Goal: Transaction & Acquisition: Purchase product/service

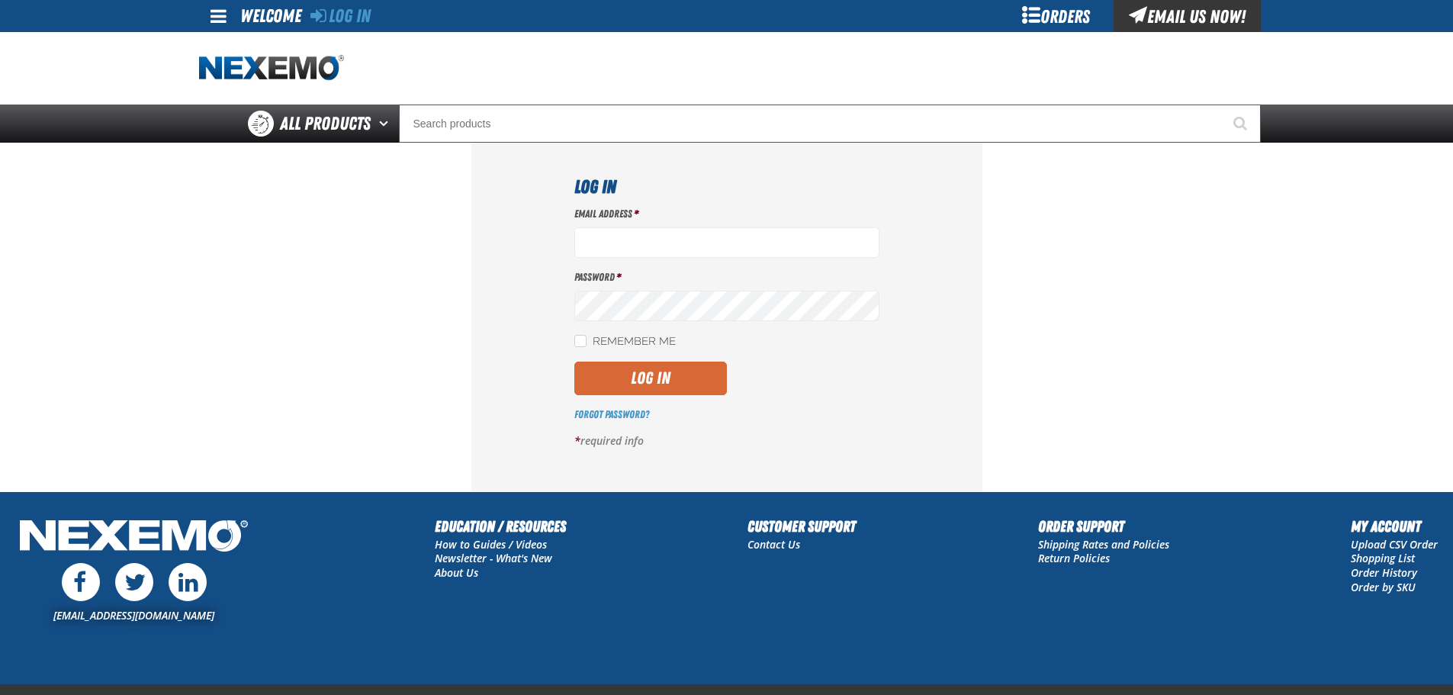
type input "bbuzbee@vtaig.com"
click at [590, 392] on button "Log In" at bounding box center [650, 378] width 153 height 34
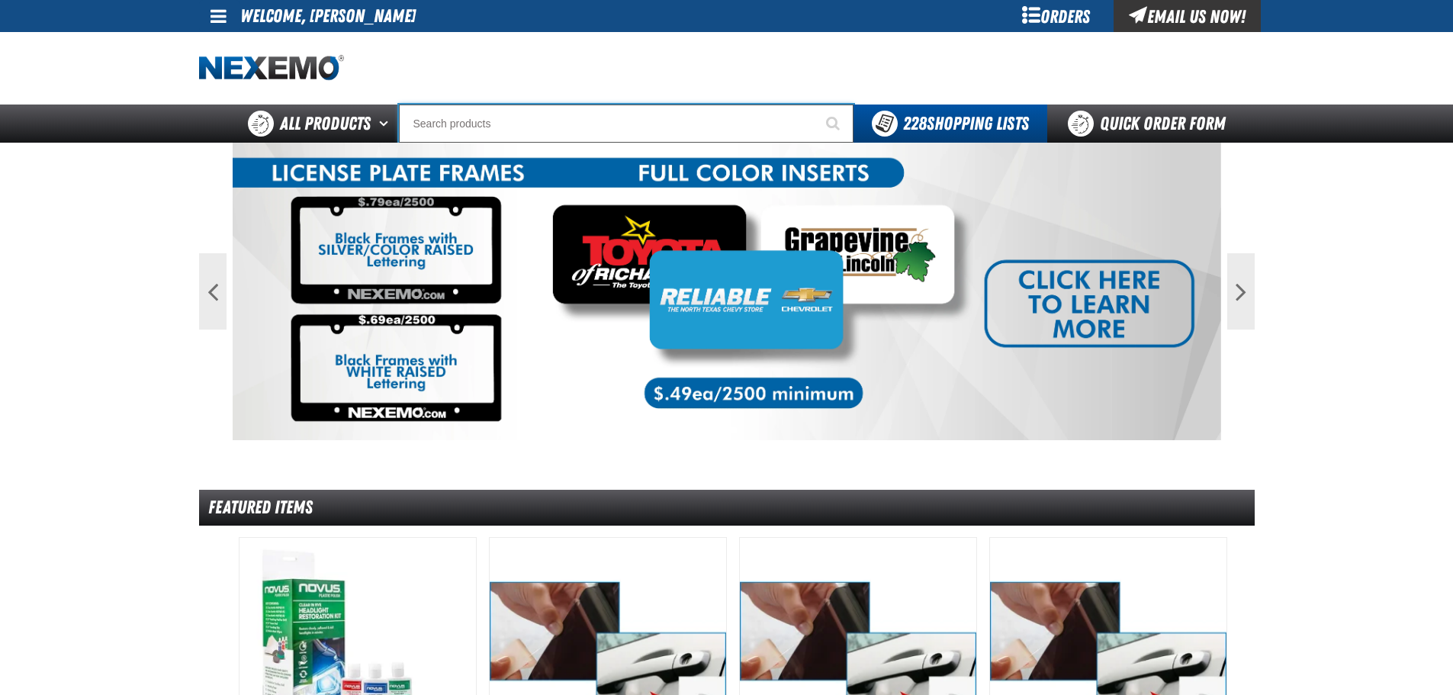
click at [512, 117] on input "Search" at bounding box center [626, 123] width 454 height 38
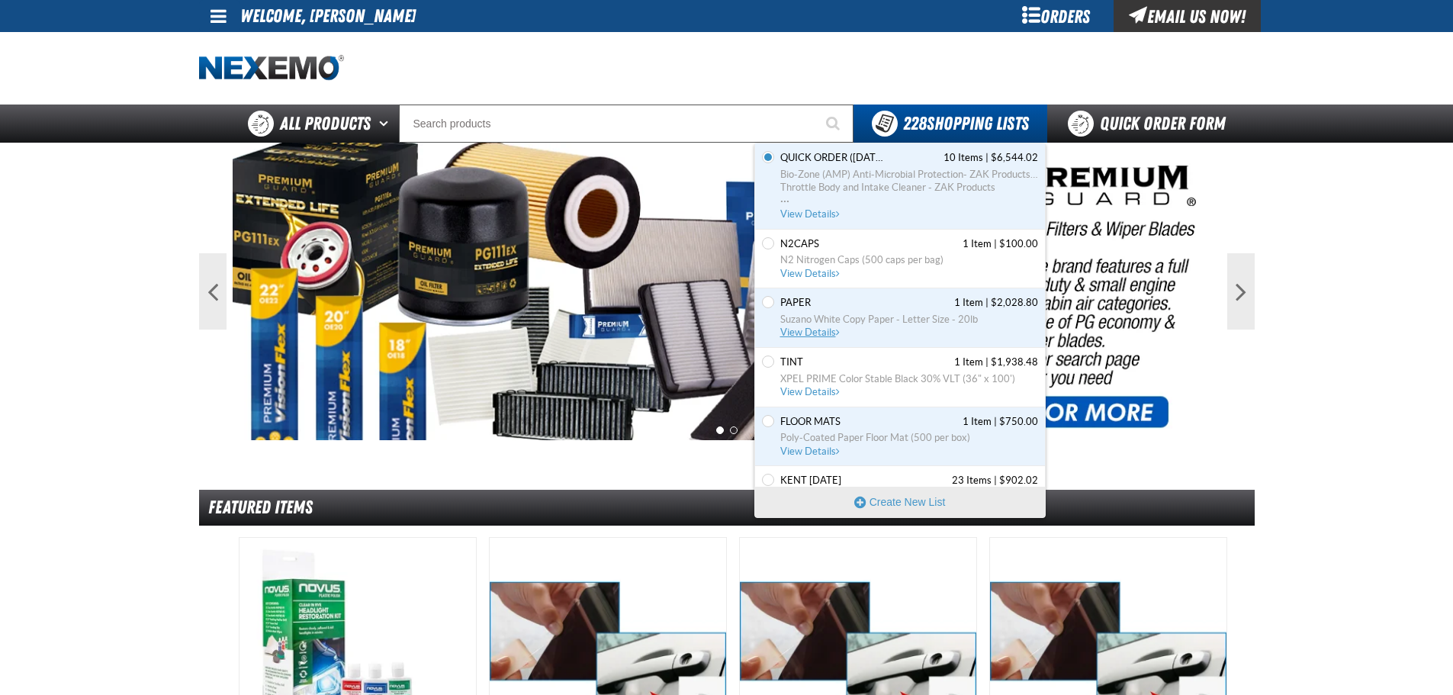
click at [797, 333] on span "View Details" at bounding box center [811, 331] width 62 height 11
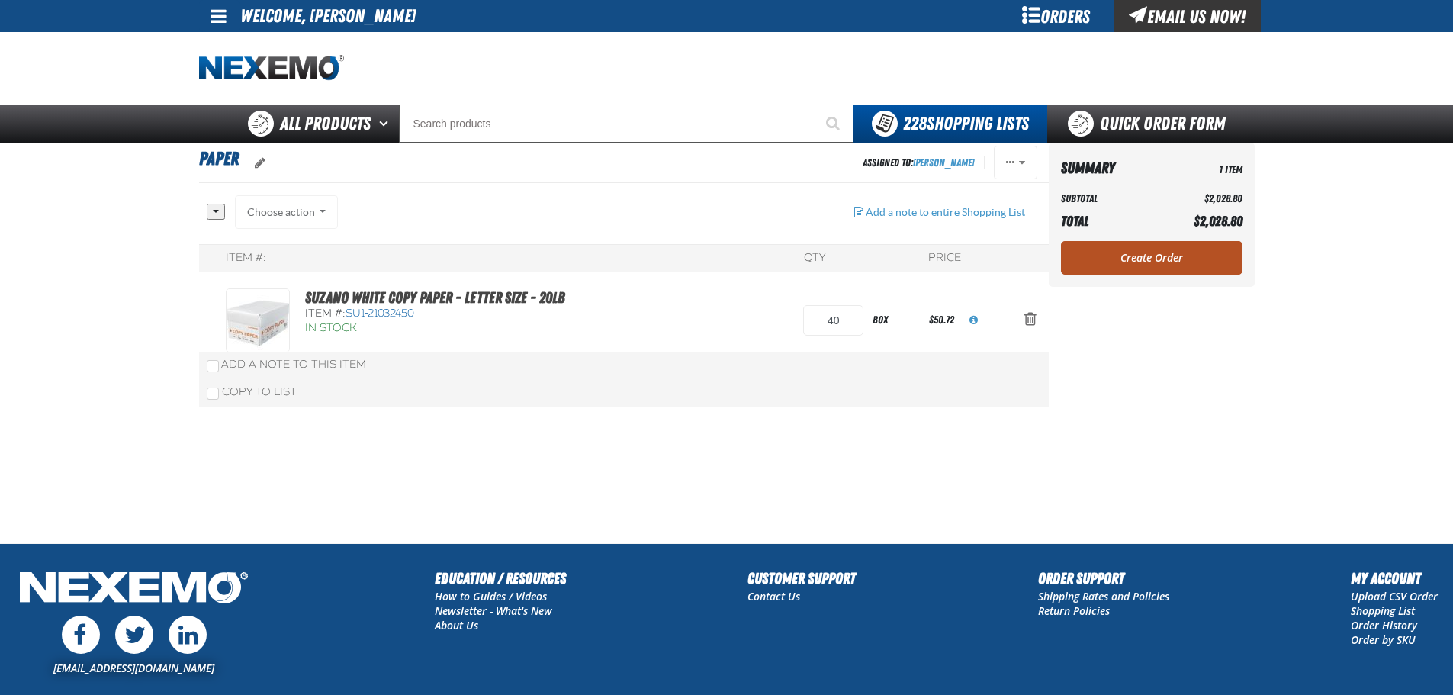
click at [1150, 251] on link "Create Order" at bounding box center [1151, 258] width 181 height 34
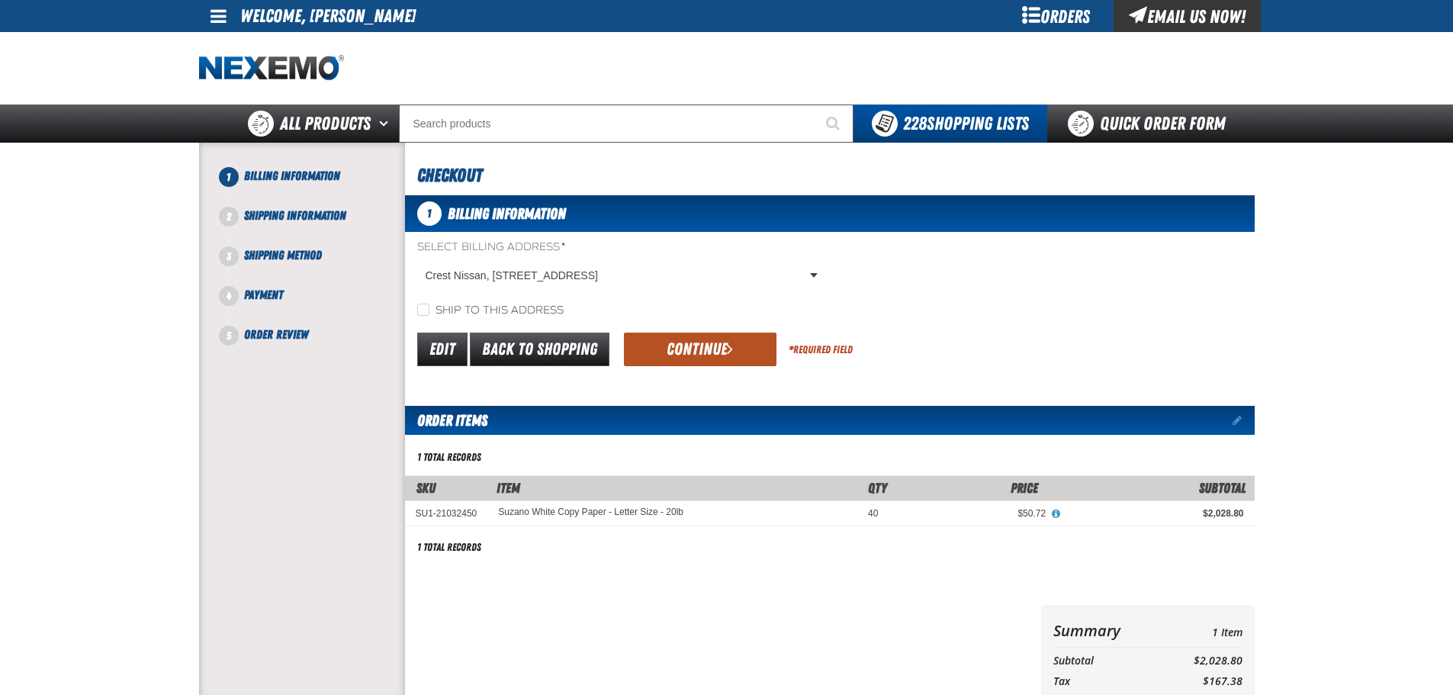
click at [676, 356] on button "Continue" at bounding box center [700, 349] width 153 height 34
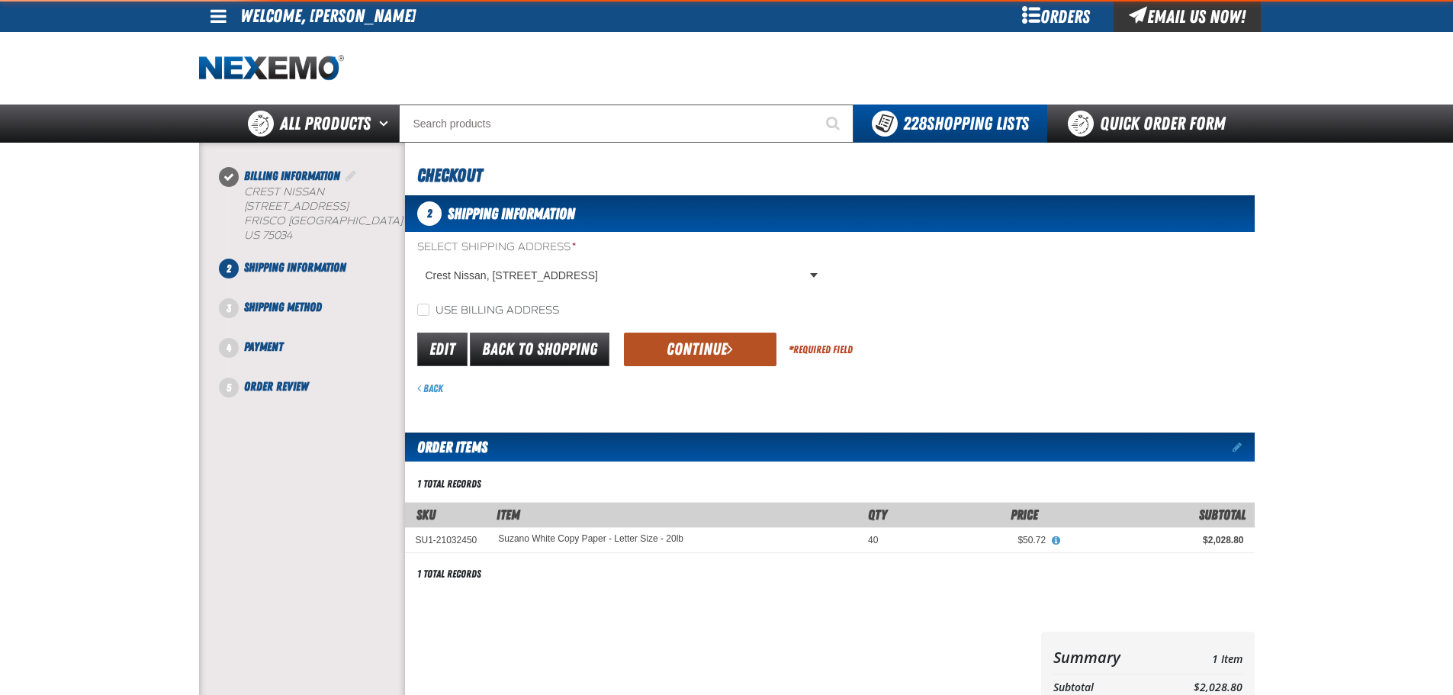
click at [666, 351] on button "Continue" at bounding box center [700, 349] width 153 height 34
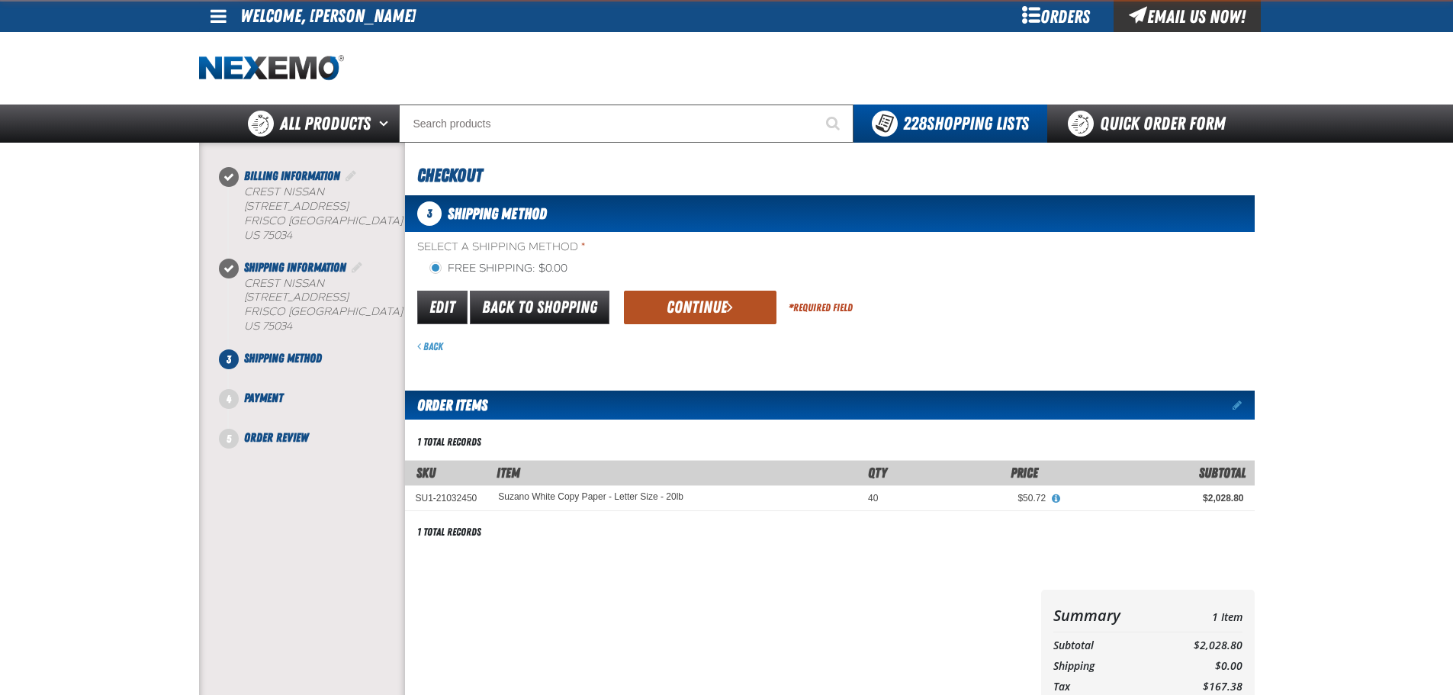
click at [657, 307] on button "Continue" at bounding box center [700, 308] width 153 height 34
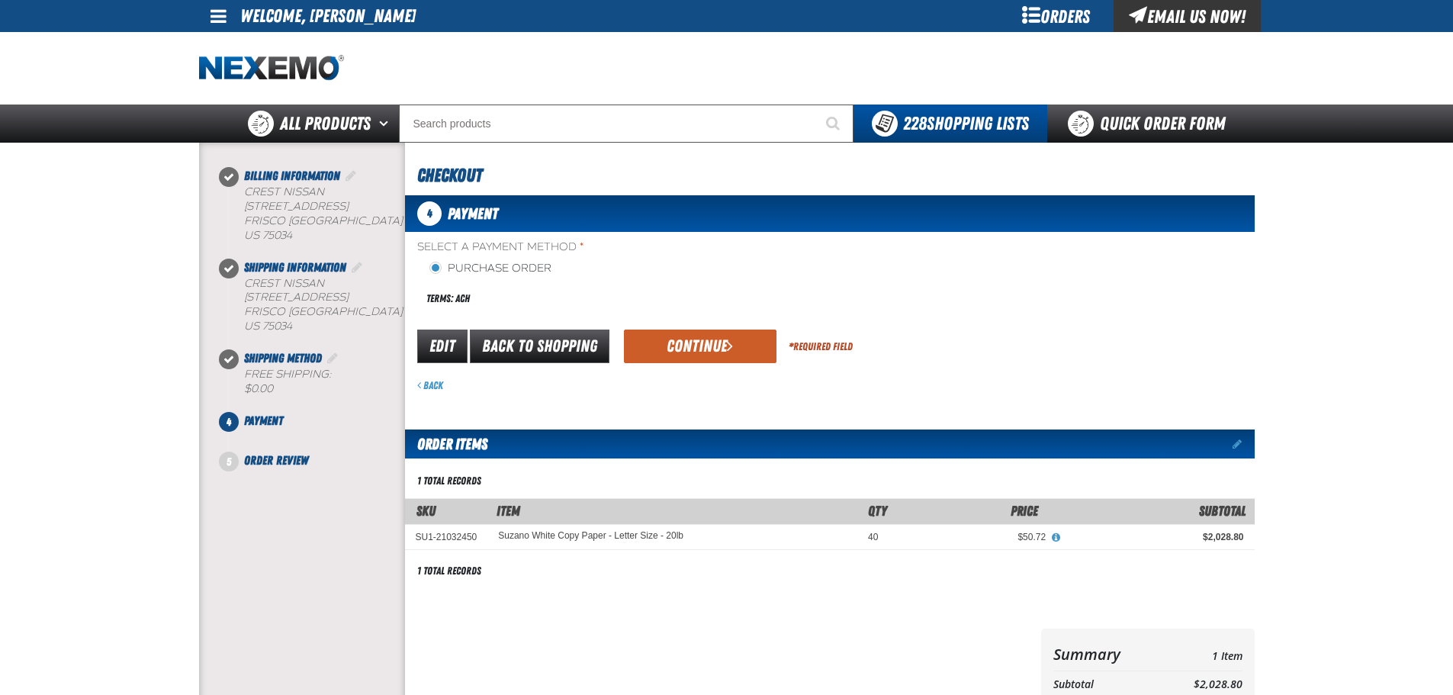
click at [657, 307] on div "Terms: ACH" at bounding box center [623, 298] width 413 height 33
click at [660, 326] on div "Select a Payment Method * Purchase Order Terms: ACH payment_term_4 *" at bounding box center [829, 315] width 849 height 153
click at [662, 337] on button "Continue" at bounding box center [700, 346] width 153 height 34
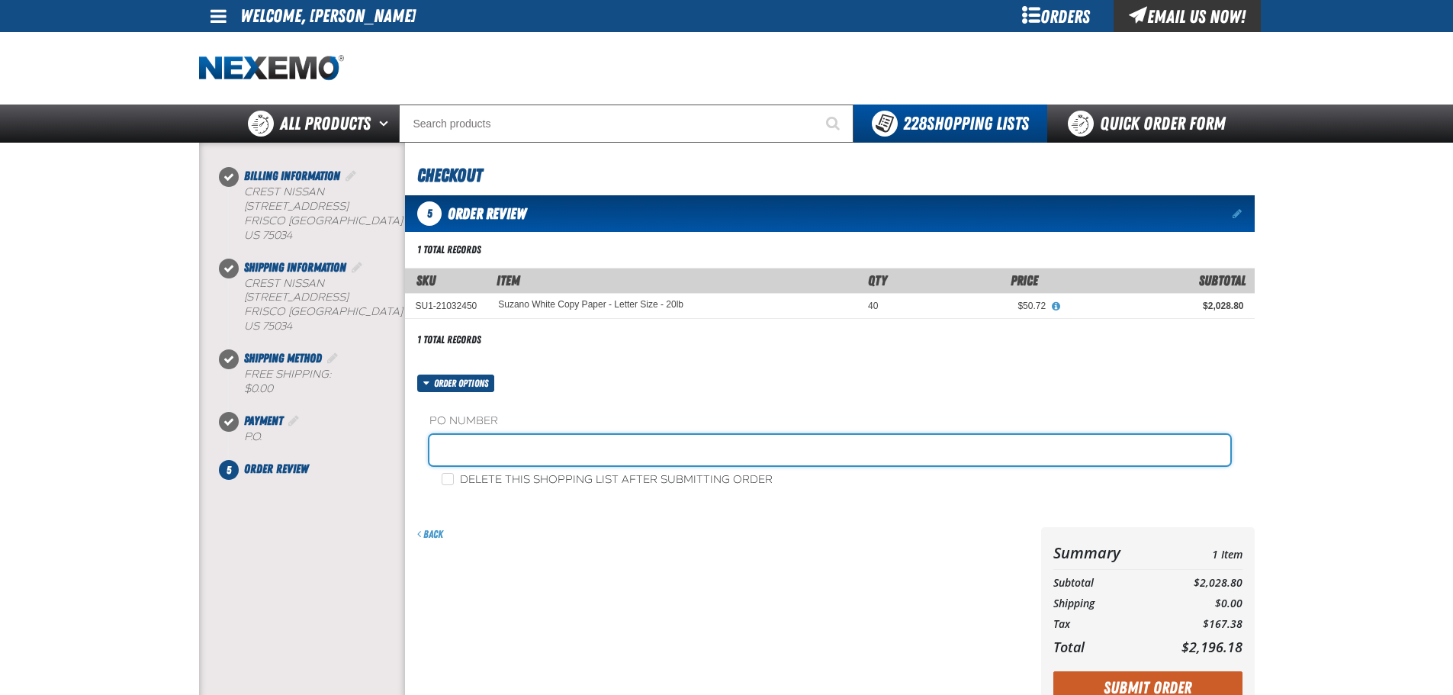
click at [541, 445] on input "text" at bounding box center [829, 450] width 801 height 31
type input "paper0902"
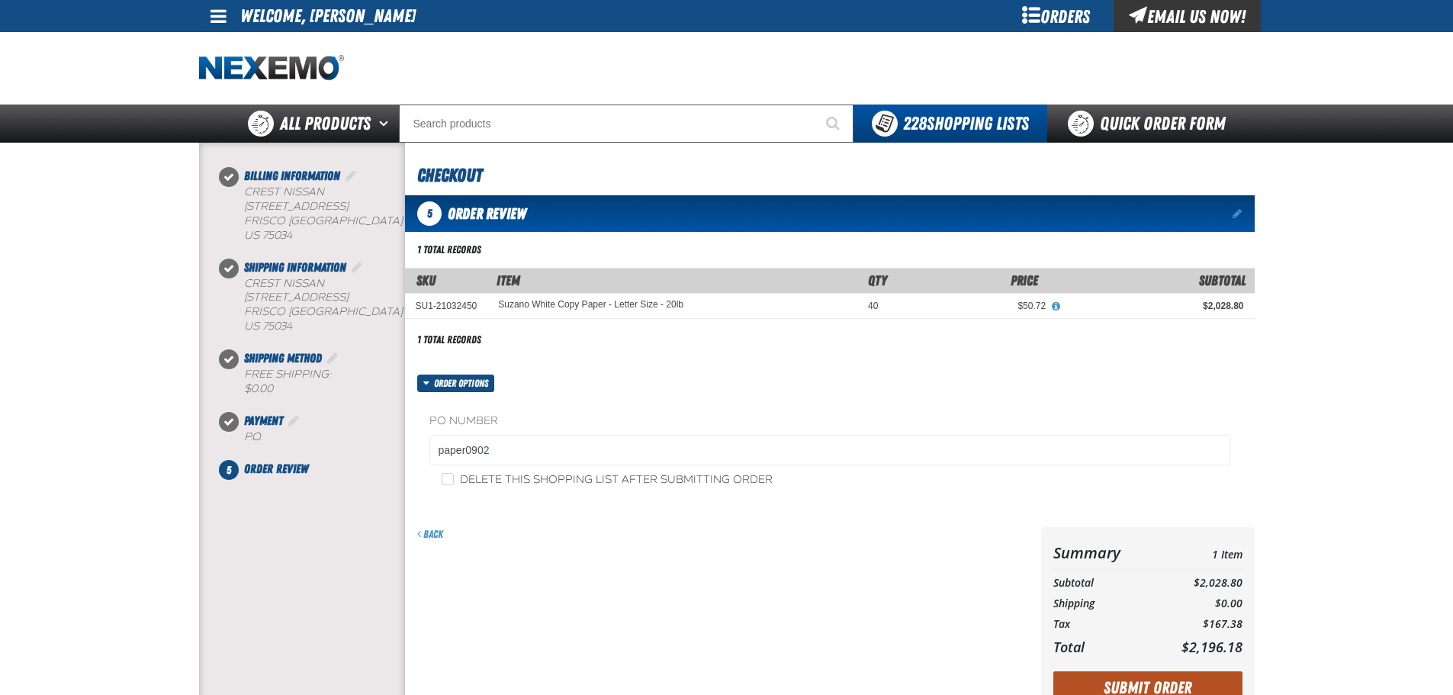
click at [1141, 679] on button "Submit Order" at bounding box center [1147, 688] width 189 height 34
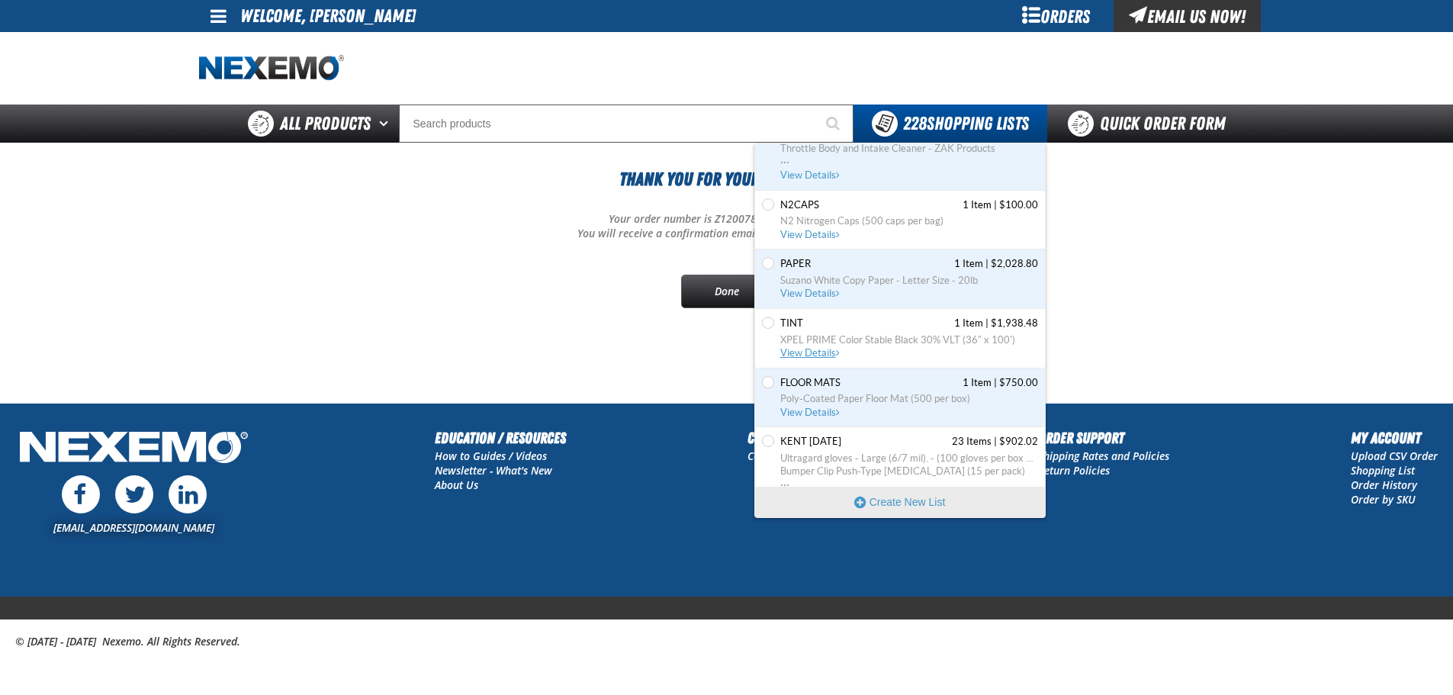
scroll to position [76, 0]
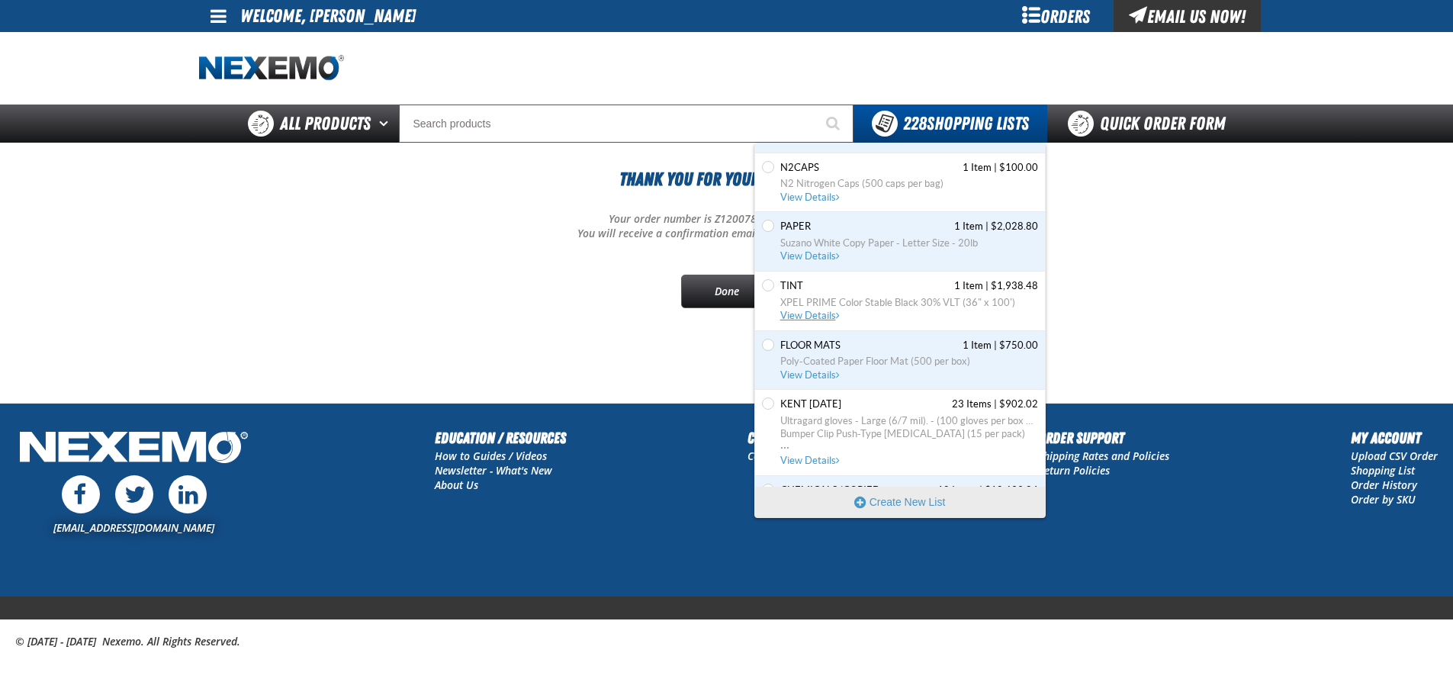
click at [802, 313] on span "View Details" at bounding box center [811, 315] width 62 height 11
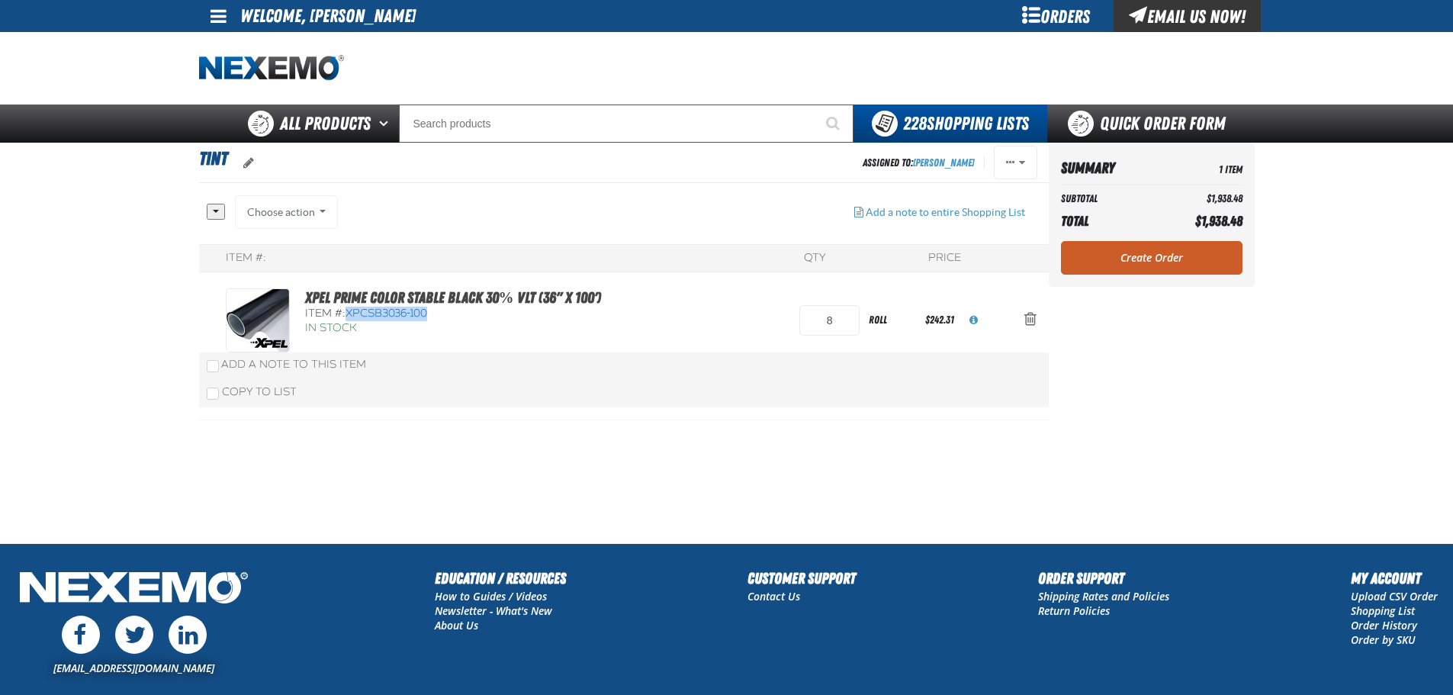
drag, startPoint x: 421, startPoint y: 315, endPoint x: 348, endPoint y: 315, distance: 72.4
click at [348, 315] on div "Item #: XPCSB3036-100" at bounding box center [453, 314] width 296 height 14
copy span "XPCSB3036-100"
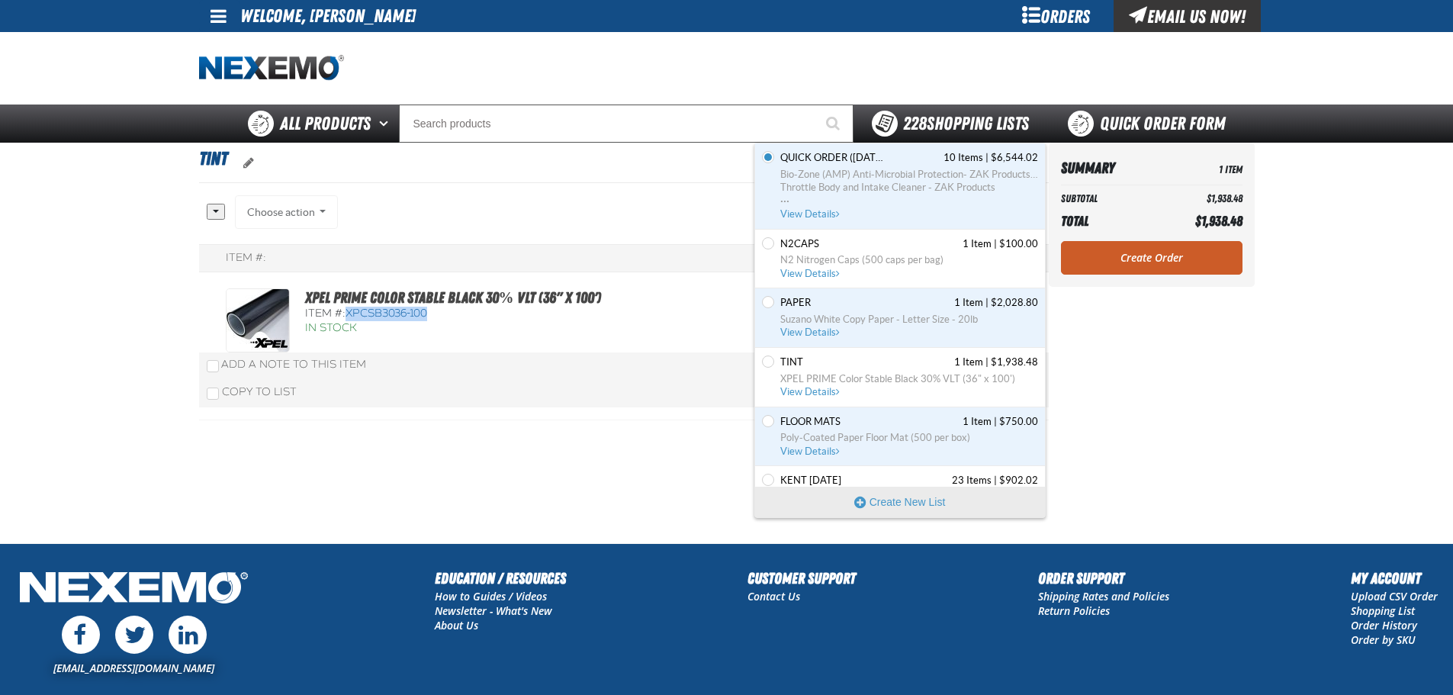
click at [971, 127] on span "228 Shopping Lists" at bounding box center [966, 123] width 126 height 21
click at [970, 128] on span "228 Shopping Lists" at bounding box center [966, 123] width 126 height 21
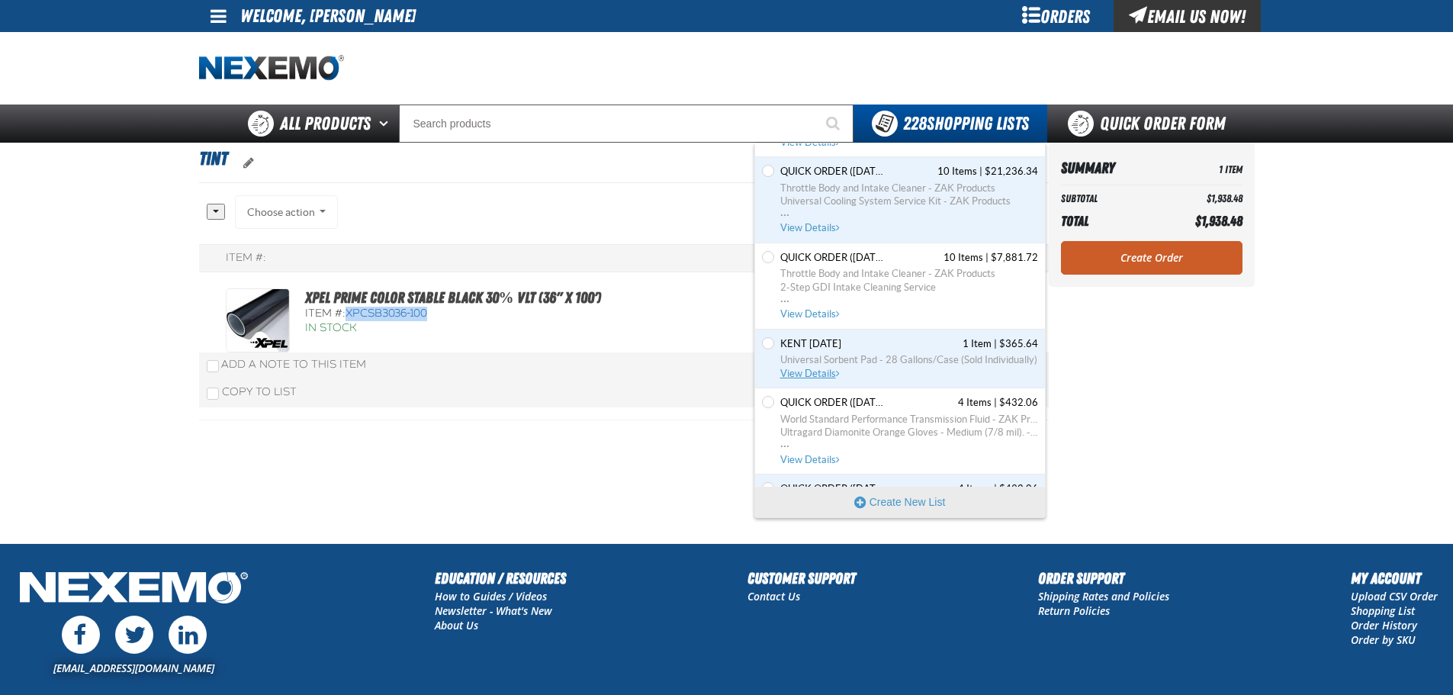
scroll to position [4880, 0]
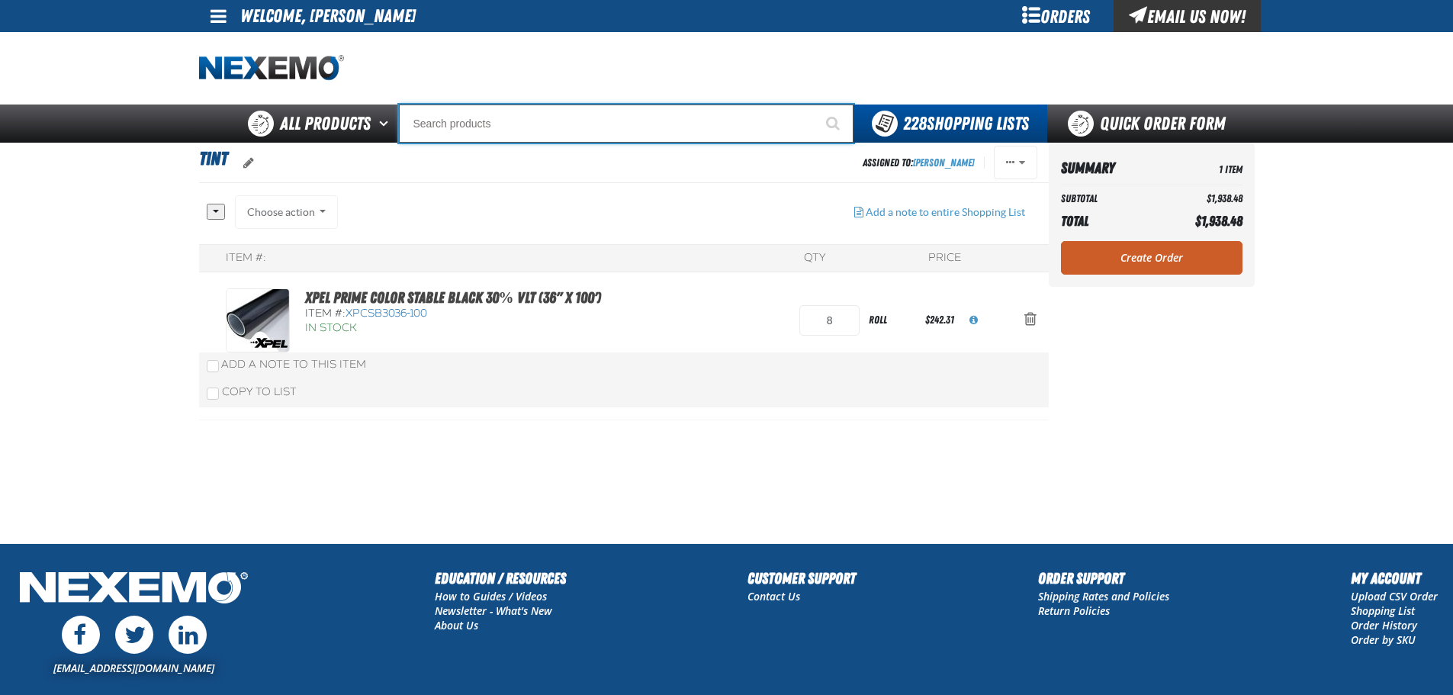
click at [598, 127] on input "Search" at bounding box center [626, 123] width 454 height 38
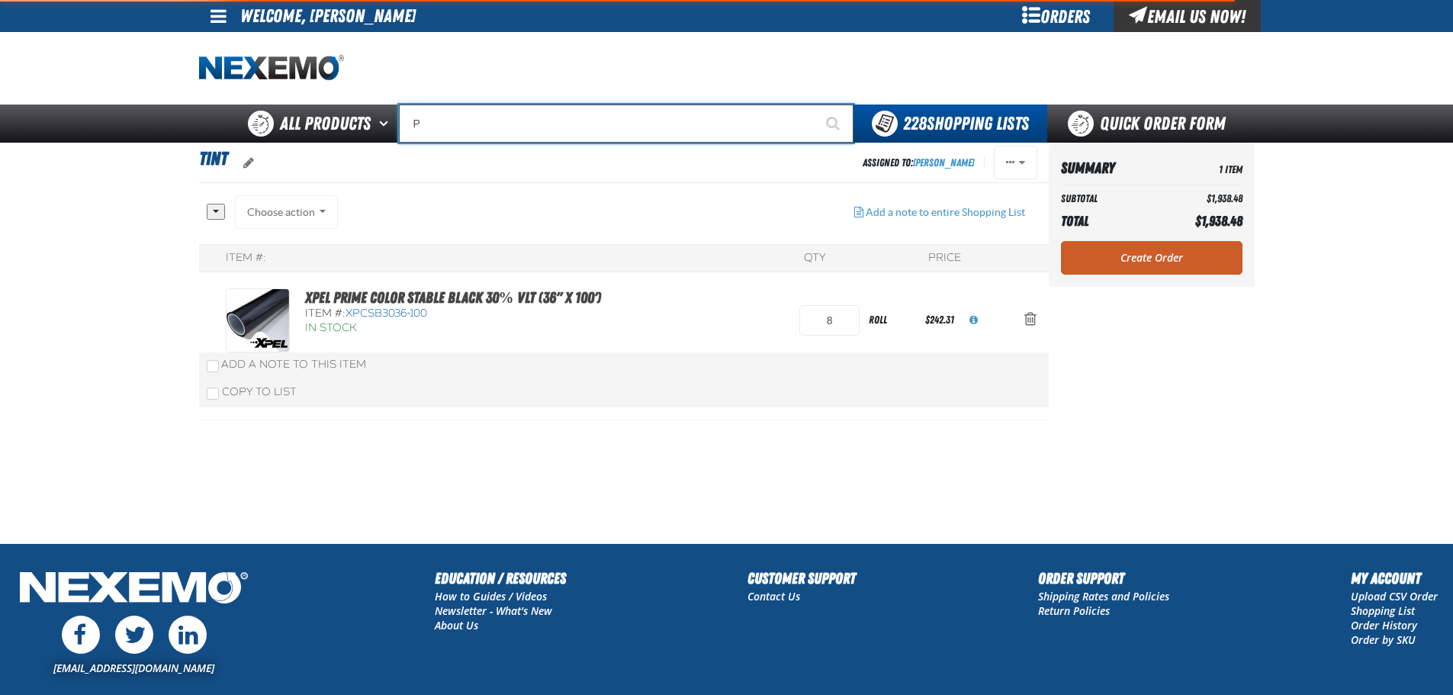
type input "PP"
type input "PPF Surface Prep - (236 mL) (8 oz) (0.24 L)"
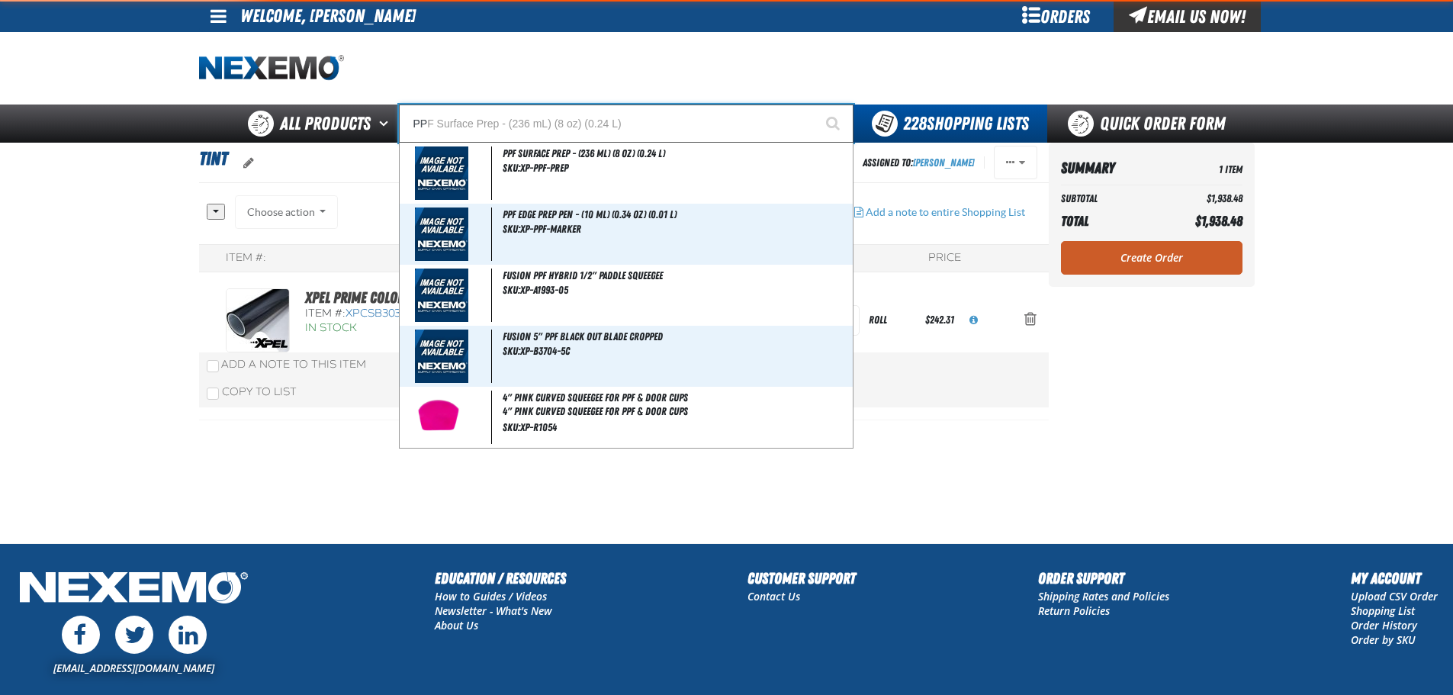
type input "PPF"
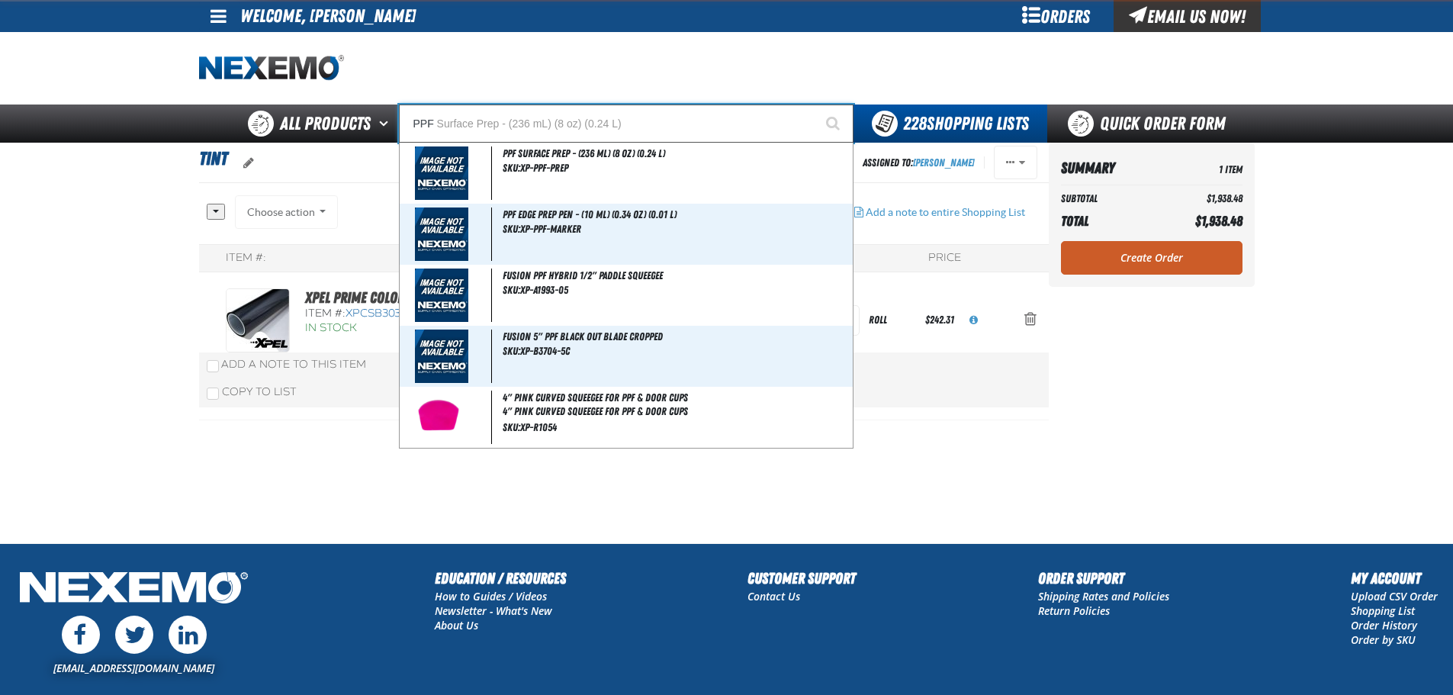
type input "PPF Edge Prep Pen - (10 mL) (0.34 oz) (0.01 L)"
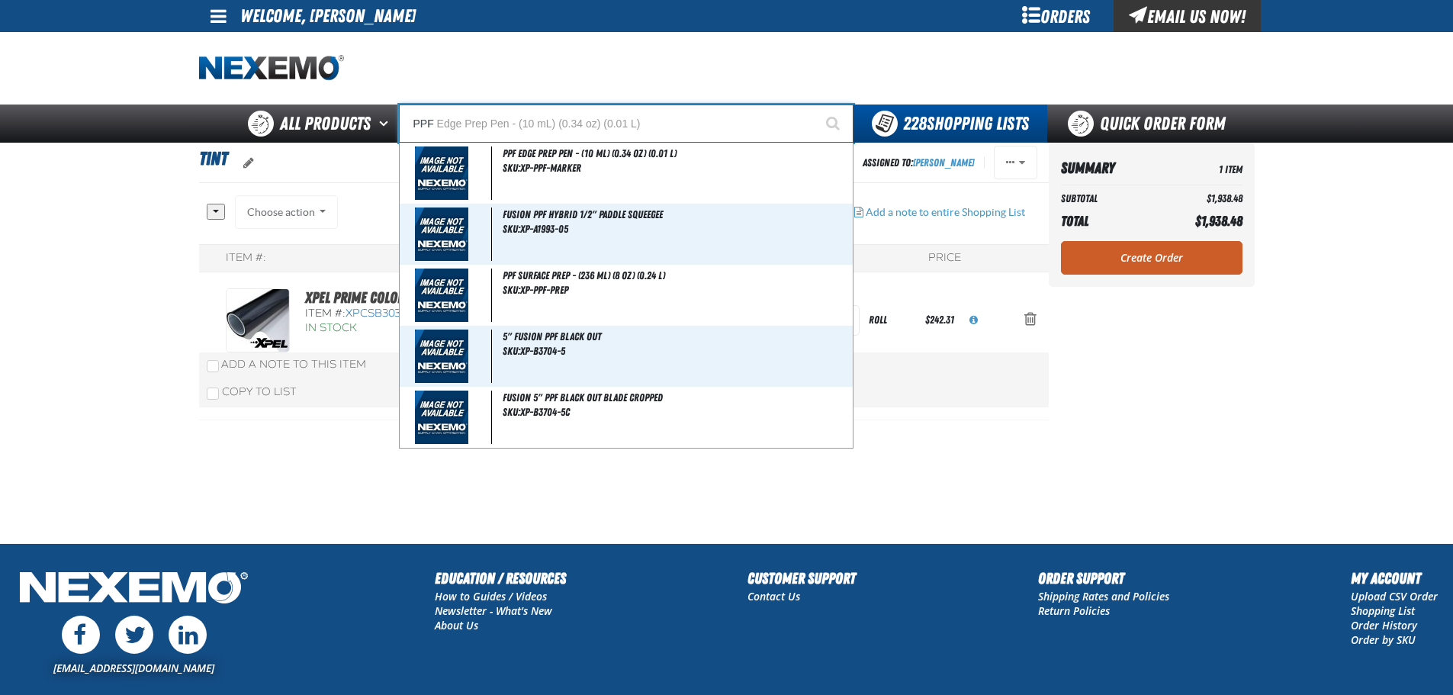
type input "PP"
type input "PPF Surface Prep - (236 mL) (8 oz) (0.24 L)"
type input "P"
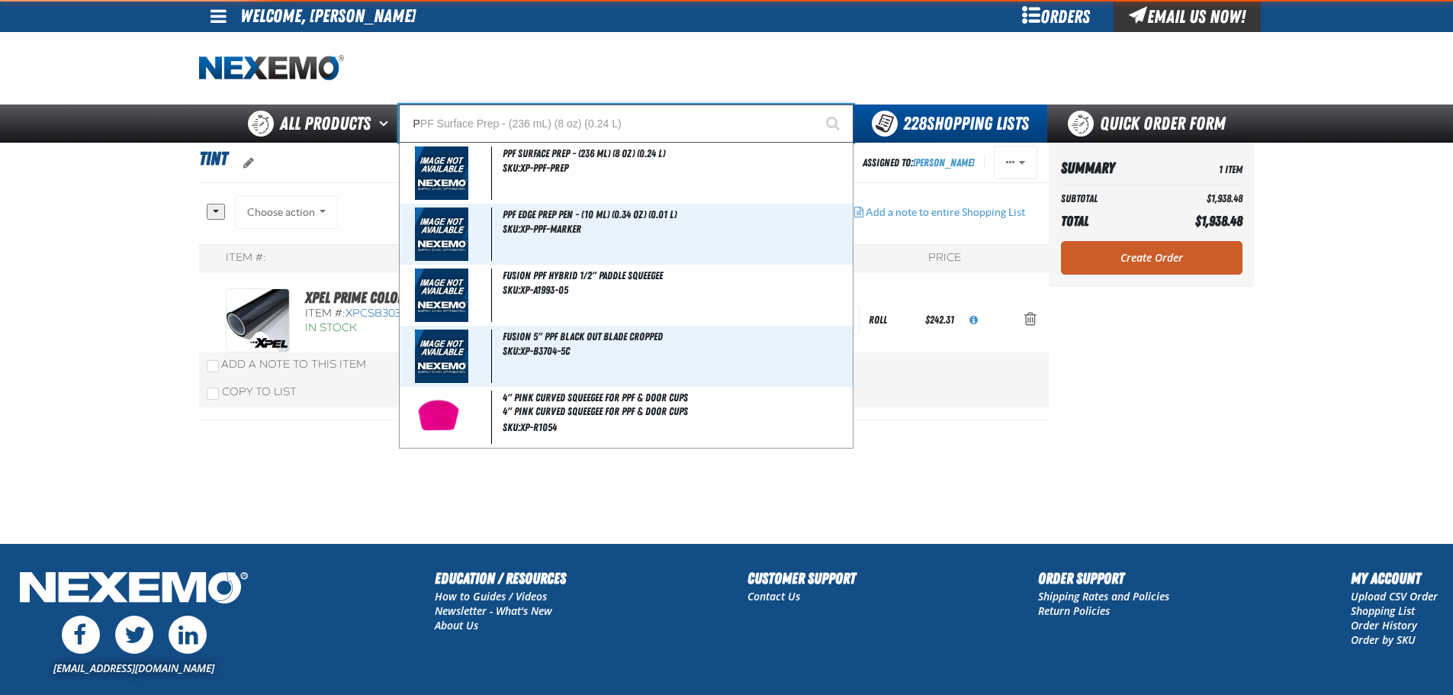
type input "Perfect P Series 0.25-ounce Lead Wheel Weight"
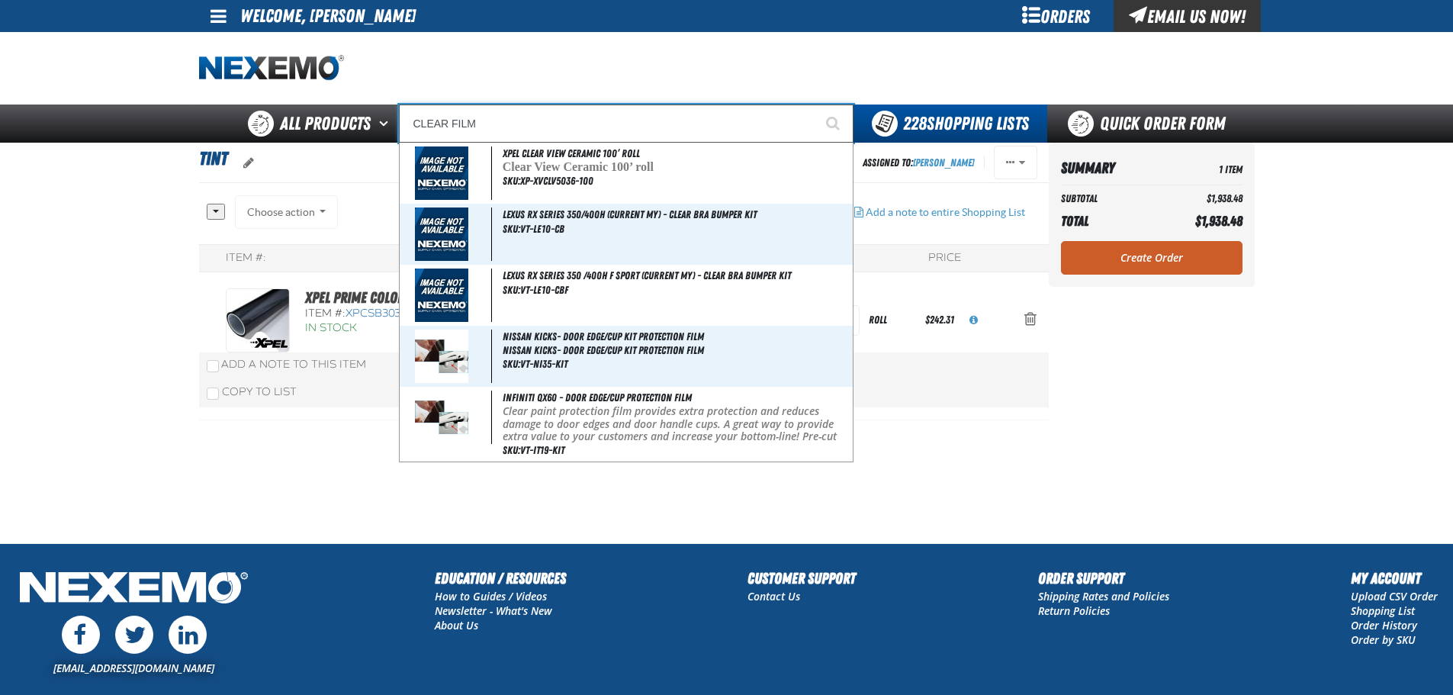
type input "CLEAR FILM"
click at [815, 104] on button "Start Searching" at bounding box center [834, 123] width 38 height 38
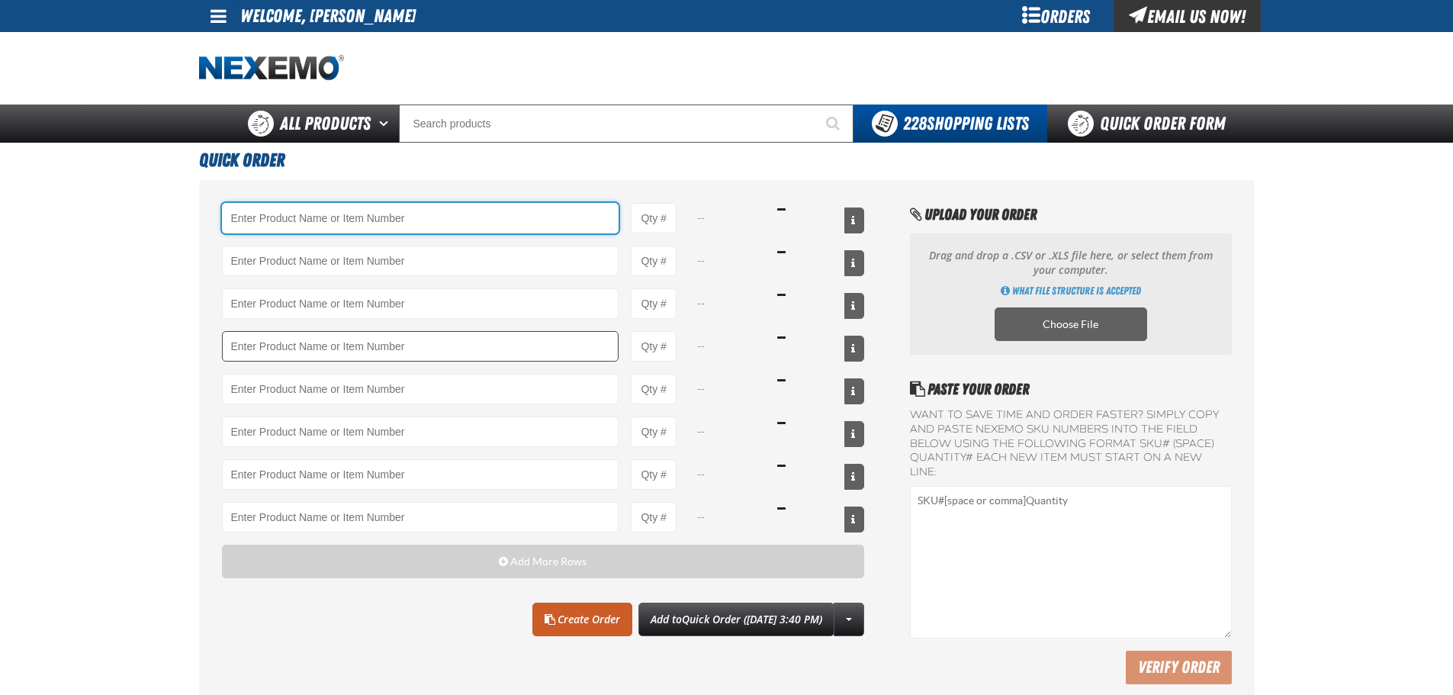
paste input "XPCSB3036-100"
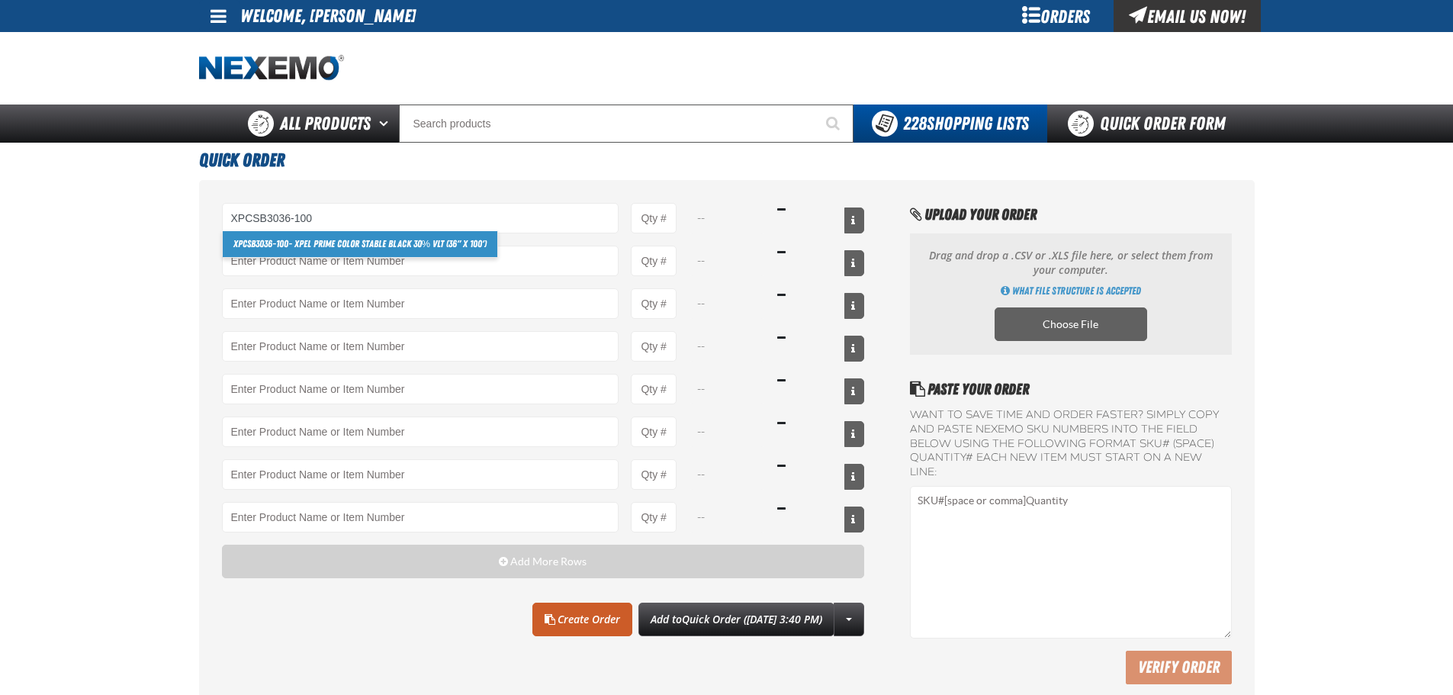
click at [469, 233] on link "XPCSB3036-100 - XPEL PRIME Color Stable Black 30% VLT (36" x 100')" at bounding box center [360, 244] width 275 height 26
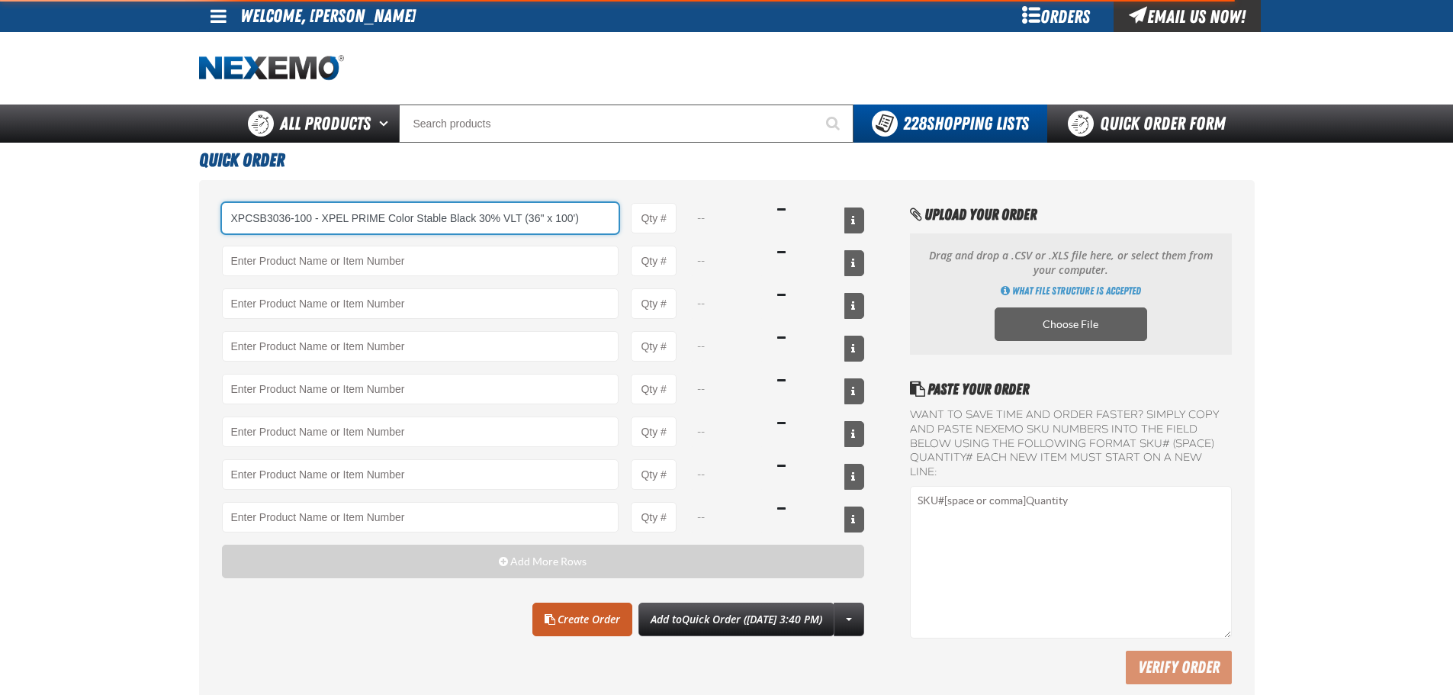
type input "XPCSB3036-100 - XPEL PRIME Color Stable Black 30% VLT (36&quot; x 100&#x27;)"
type input "1"
select select "roll"
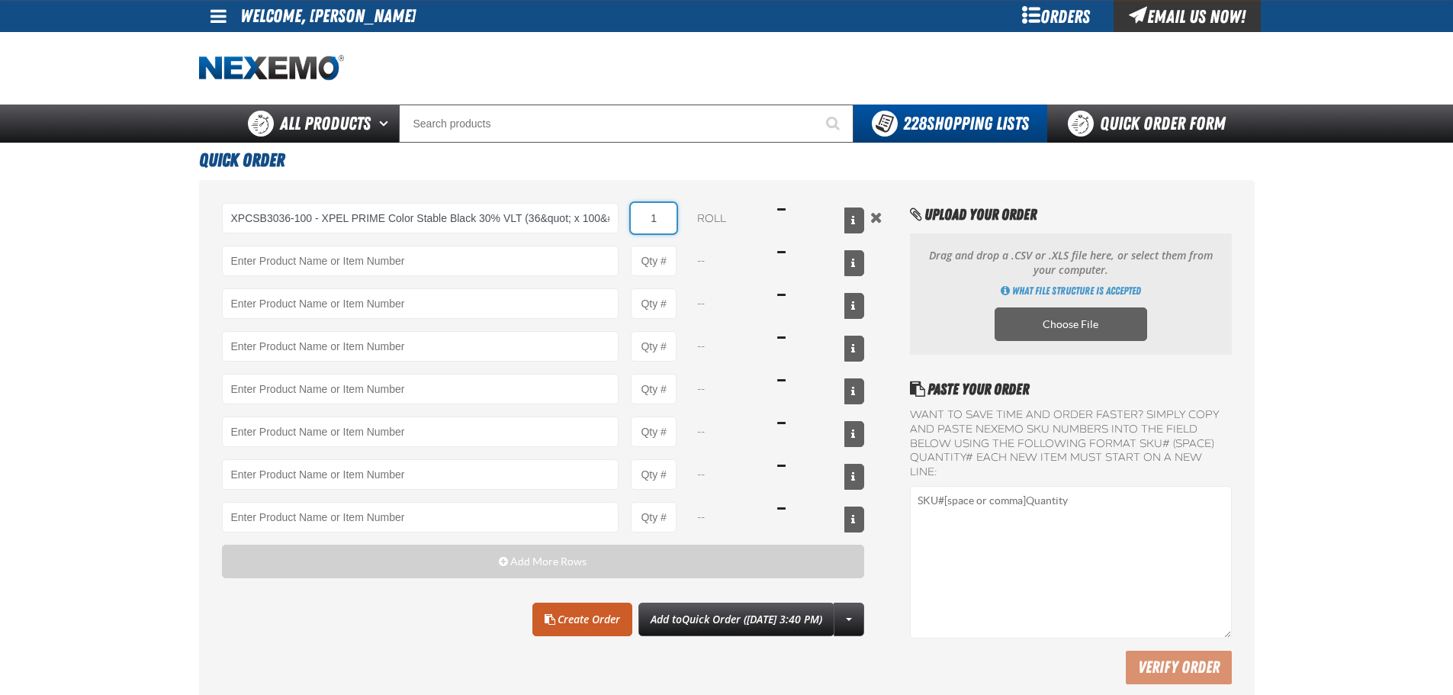
drag, startPoint x: 664, startPoint y: 219, endPoint x: 649, endPoint y: 215, distance: 15.7
click at [645, 218] on input "1" at bounding box center [654, 218] width 46 height 31
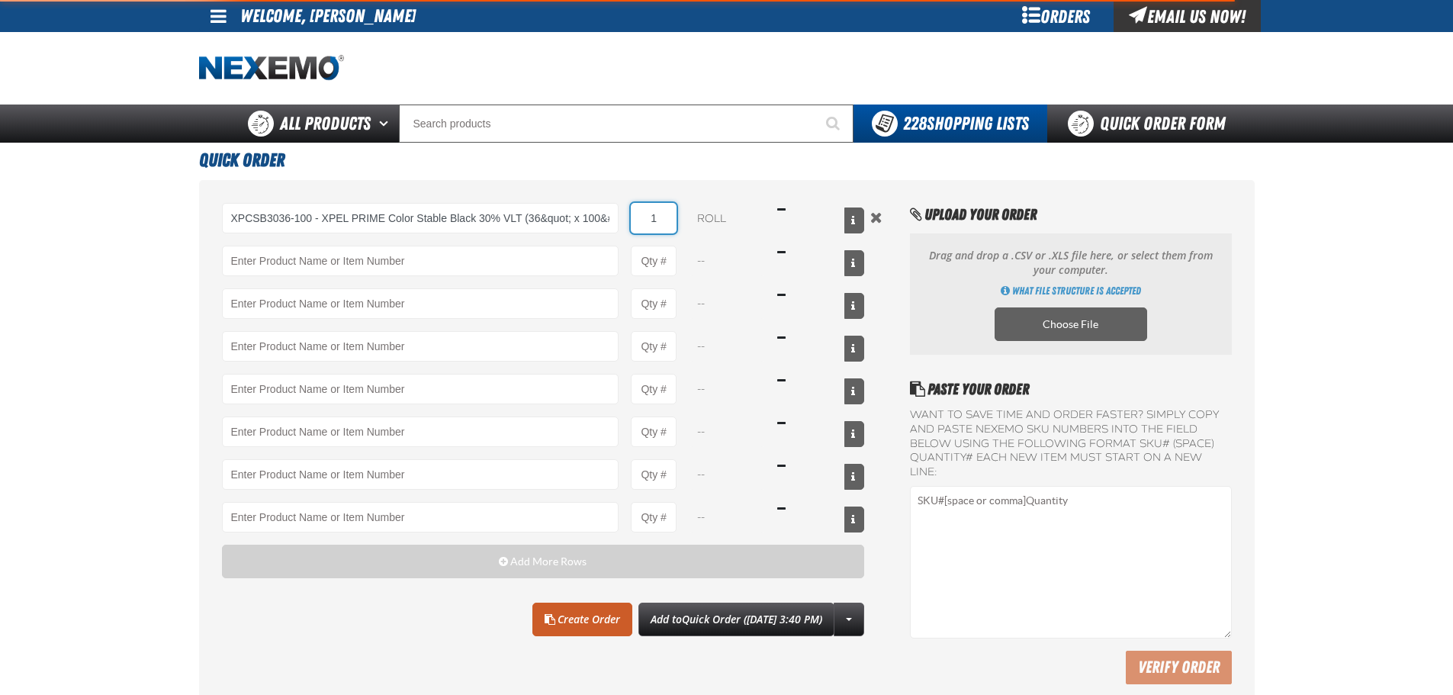
type input "XPCSB3036-100 - XPEL PRIME Color Stable Black 30% VLT (36&quot; x 100&#x27;)"
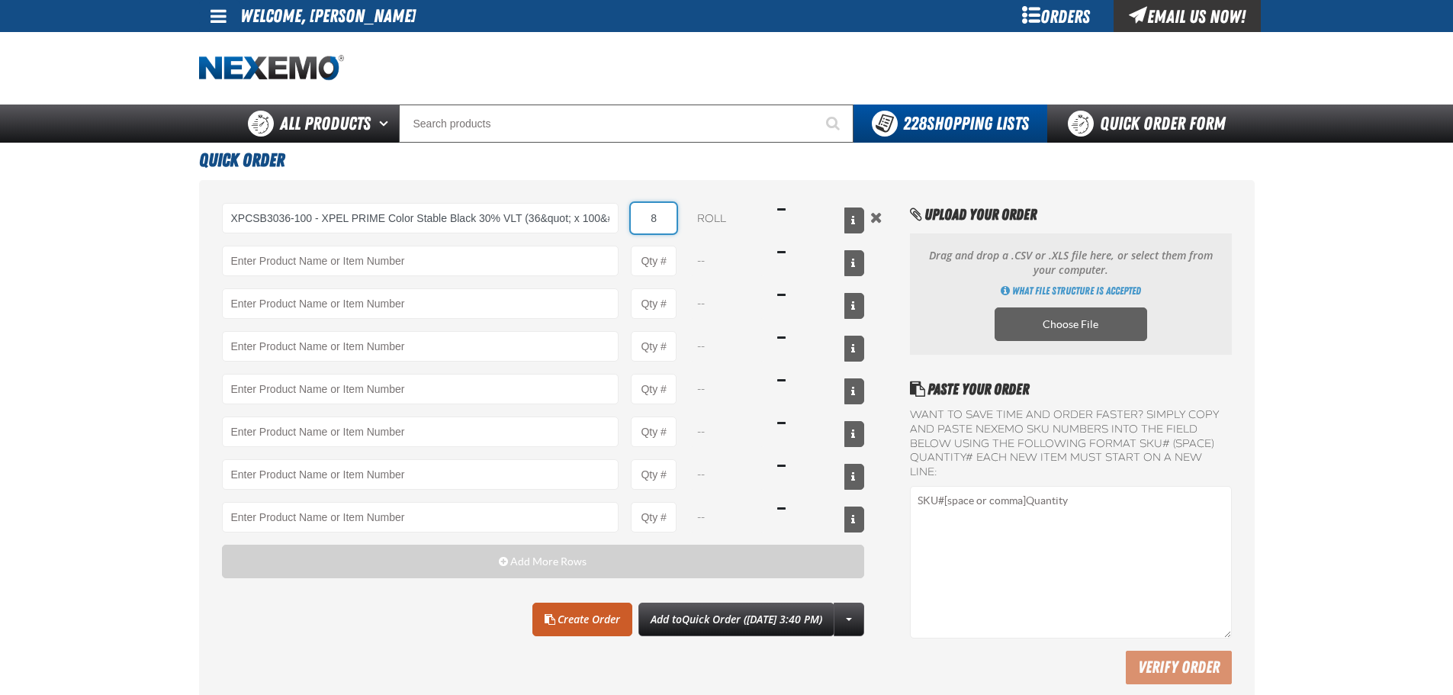
type input "8"
click at [703, 179] on section "Quick Order XPCSB3036-100 - XPEL PRIME Color Stable Black 30% VLT (36&quot; x 1…" at bounding box center [726, 429] width 1055 height 572
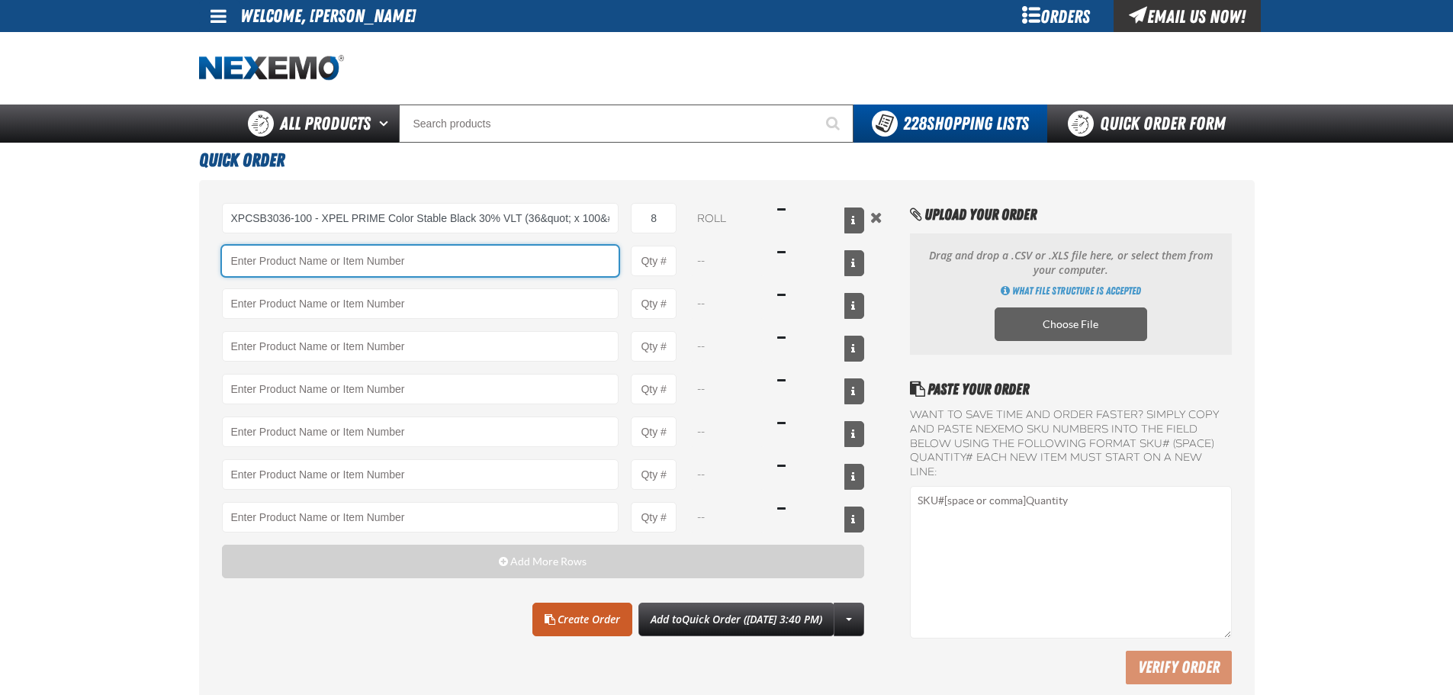
click at [383, 247] on input "Product" at bounding box center [420, 261] width 397 height 31
paste input "XUP24-100"
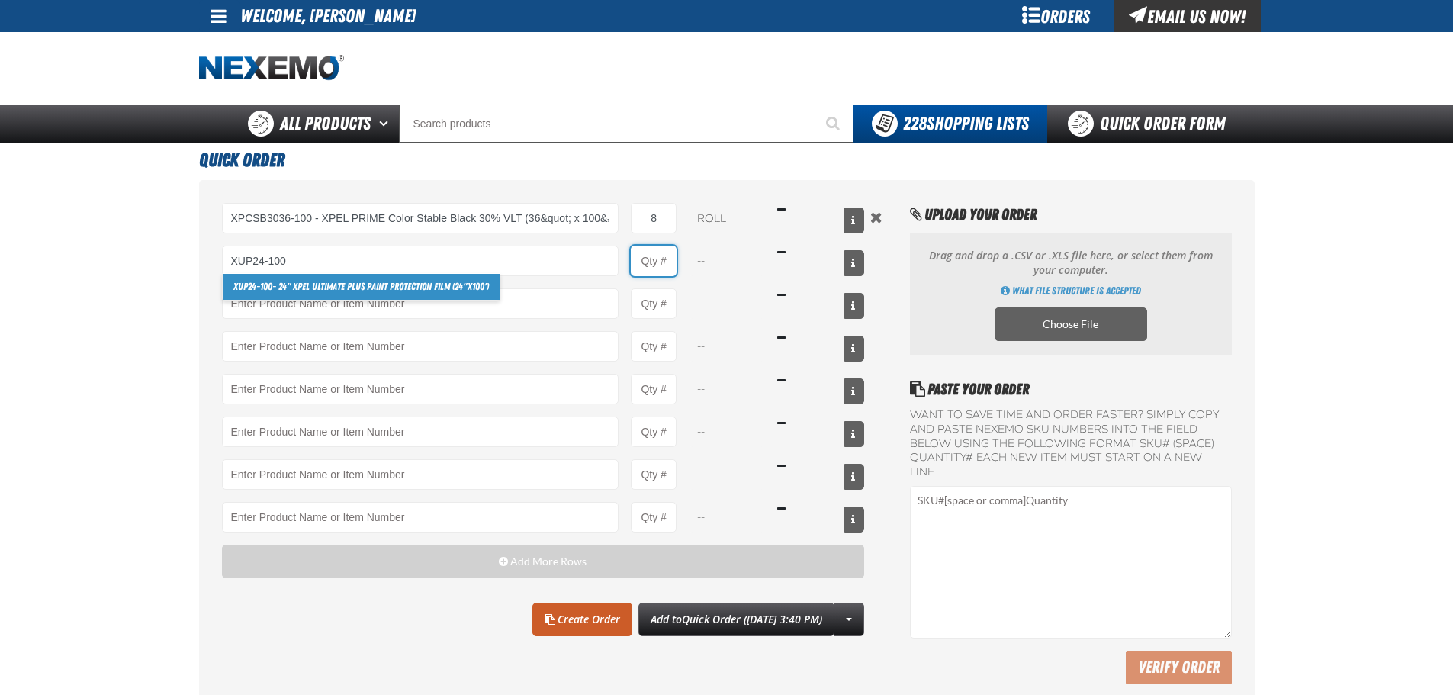
click at [641, 257] on input "Product Quantity" at bounding box center [654, 261] width 46 height 31
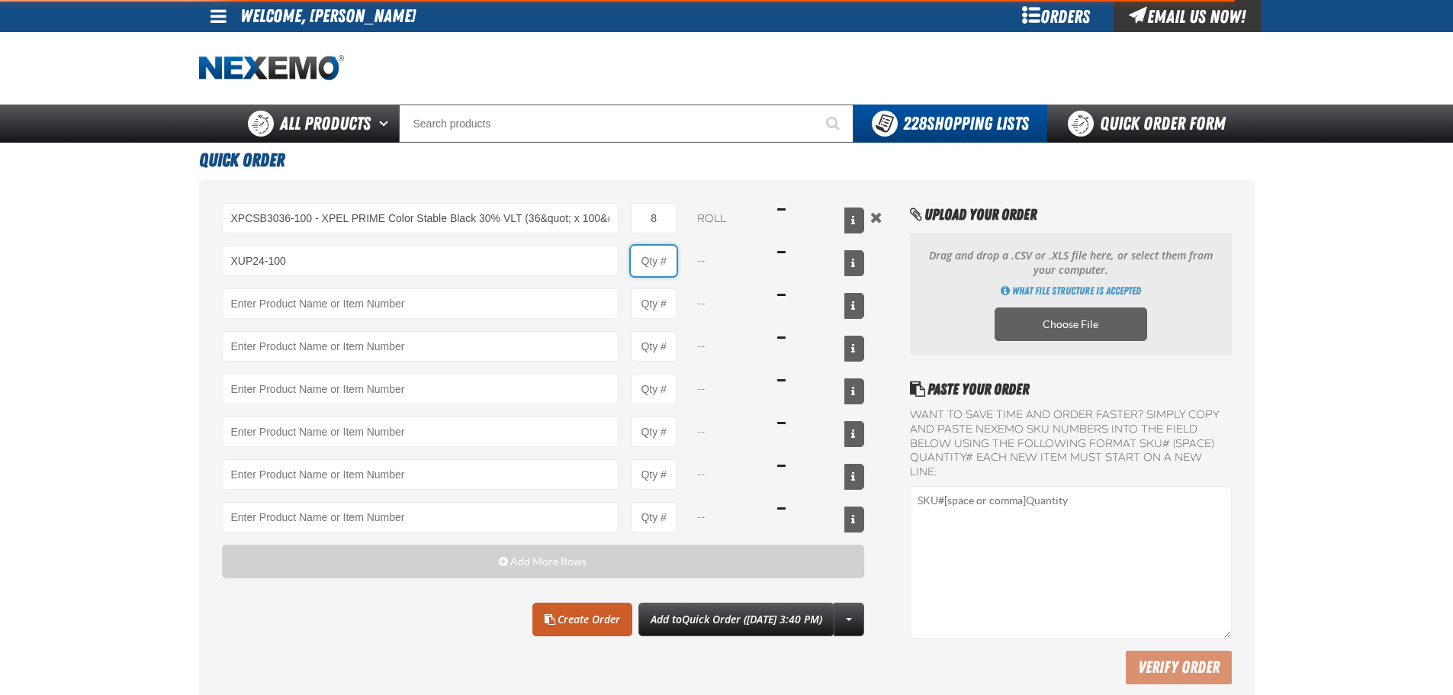
type input "XUP24-100 - 24&quot; XPEL ULTIMATE PLUS Paint Protection Film (24&quot;x100&#x2…"
type input "1"
select select "each"
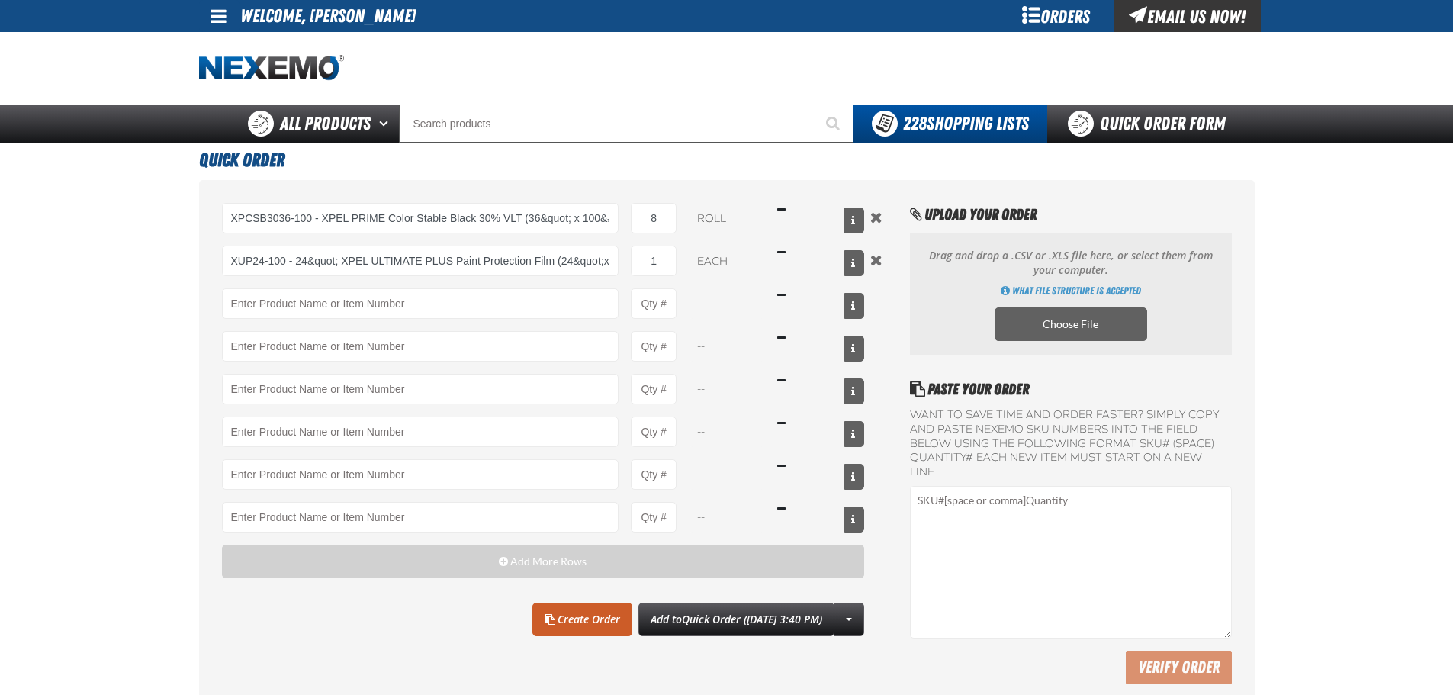
drag, startPoint x: 685, startPoint y: 671, endPoint x: 644, endPoint y: 651, distance: 45.0
click at [684, 671] on div "XPCSB3036-100 - XPEL PRIME Color Stable Black 30% VLT (36&quot; x 100&#x27;) XP…" at bounding box center [726, 447] width 1055 height 535
click at [565, 621] on link "Create Order" at bounding box center [582, 619] width 100 height 34
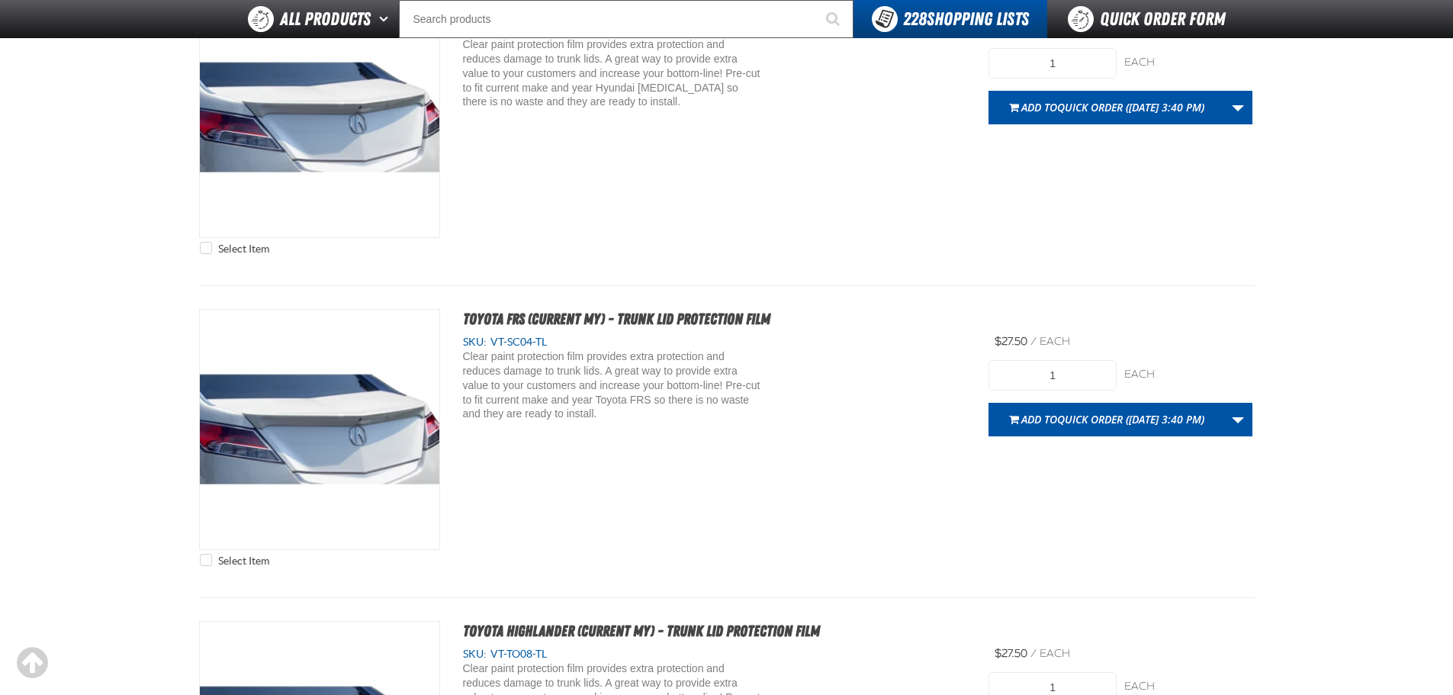
scroll to position [5719, 0]
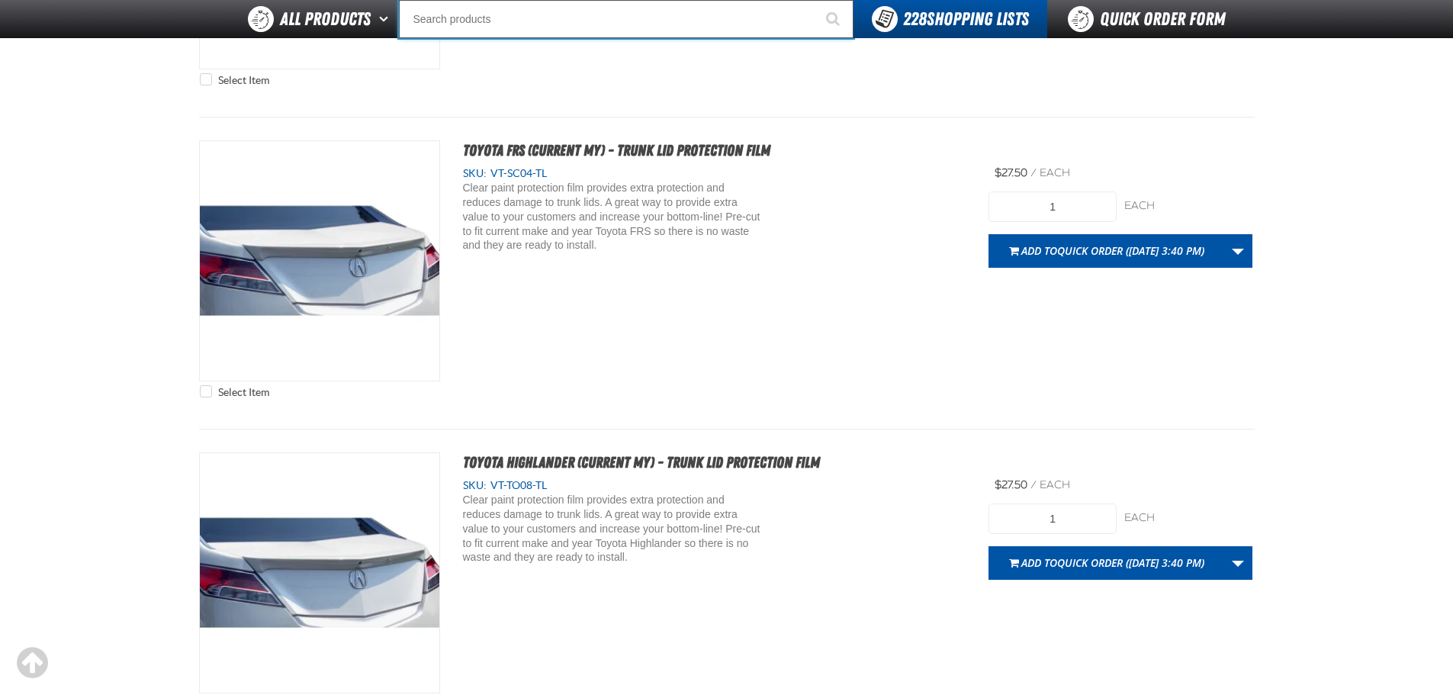
click at [477, 25] on input "Search" at bounding box center [626, 19] width 454 height 38
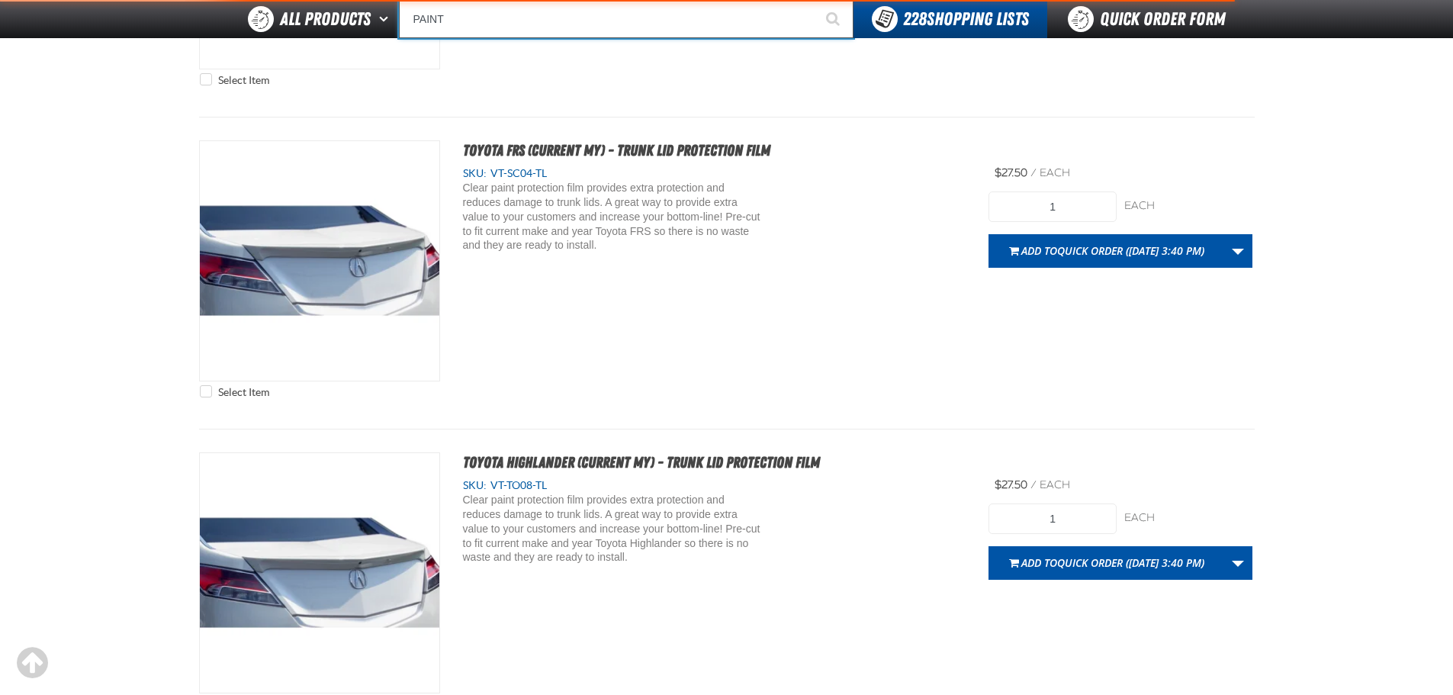
type input "PAINT"
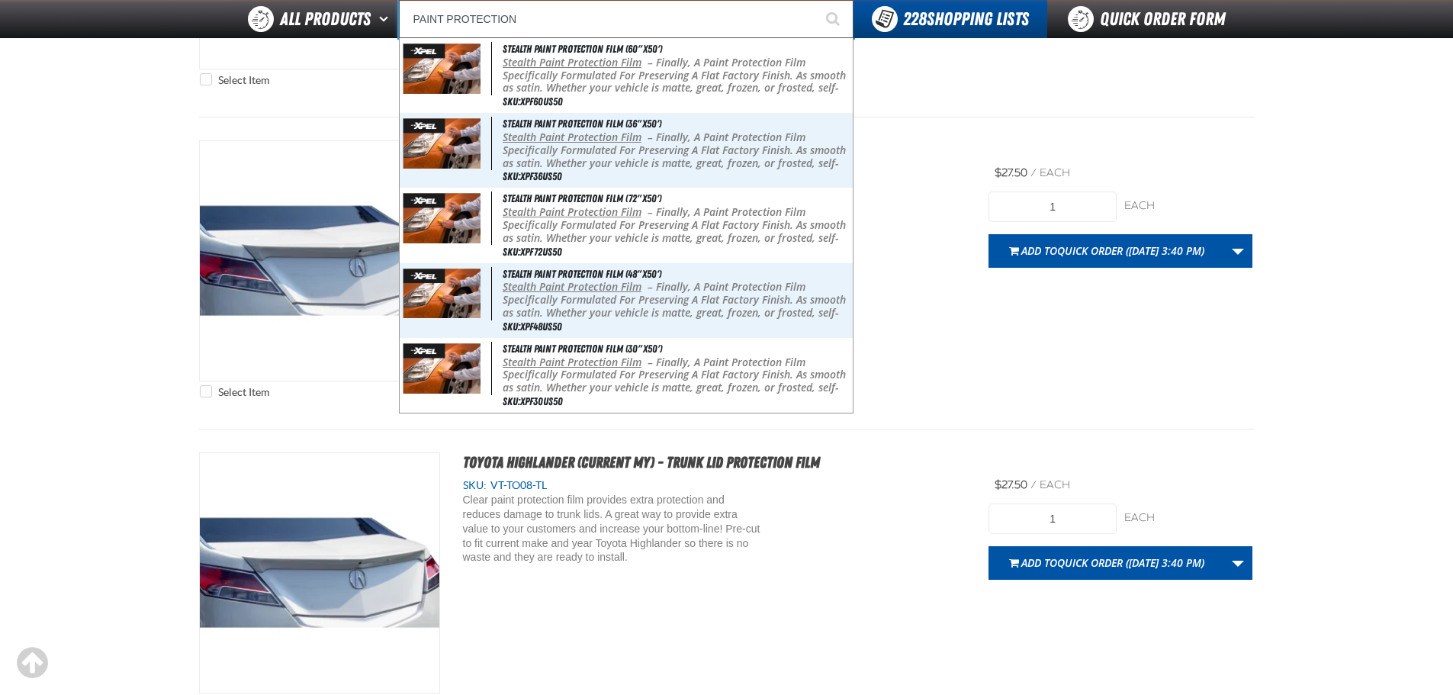
type input "PAINT PROTECTION"
click at [815, 0] on button "Start Searching" at bounding box center [834, 19] width 38 height 38
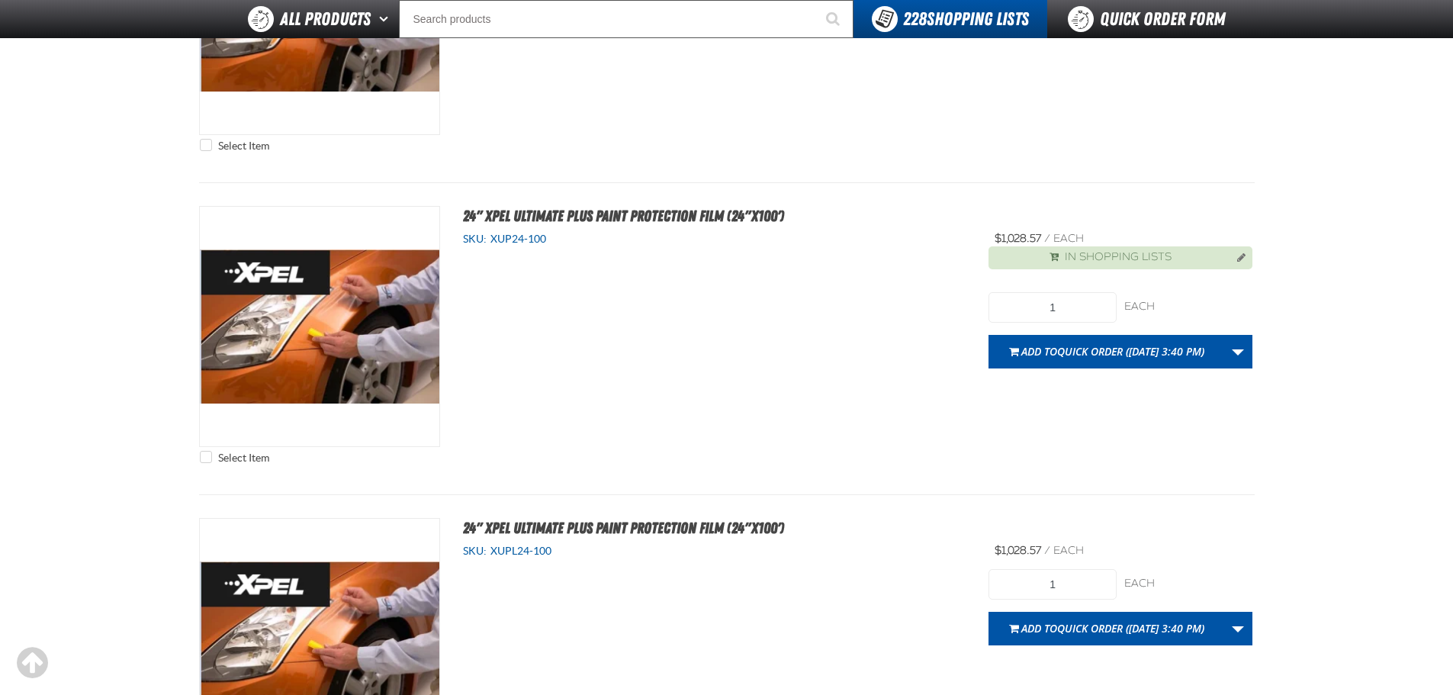
scroll to position [5033, 0]
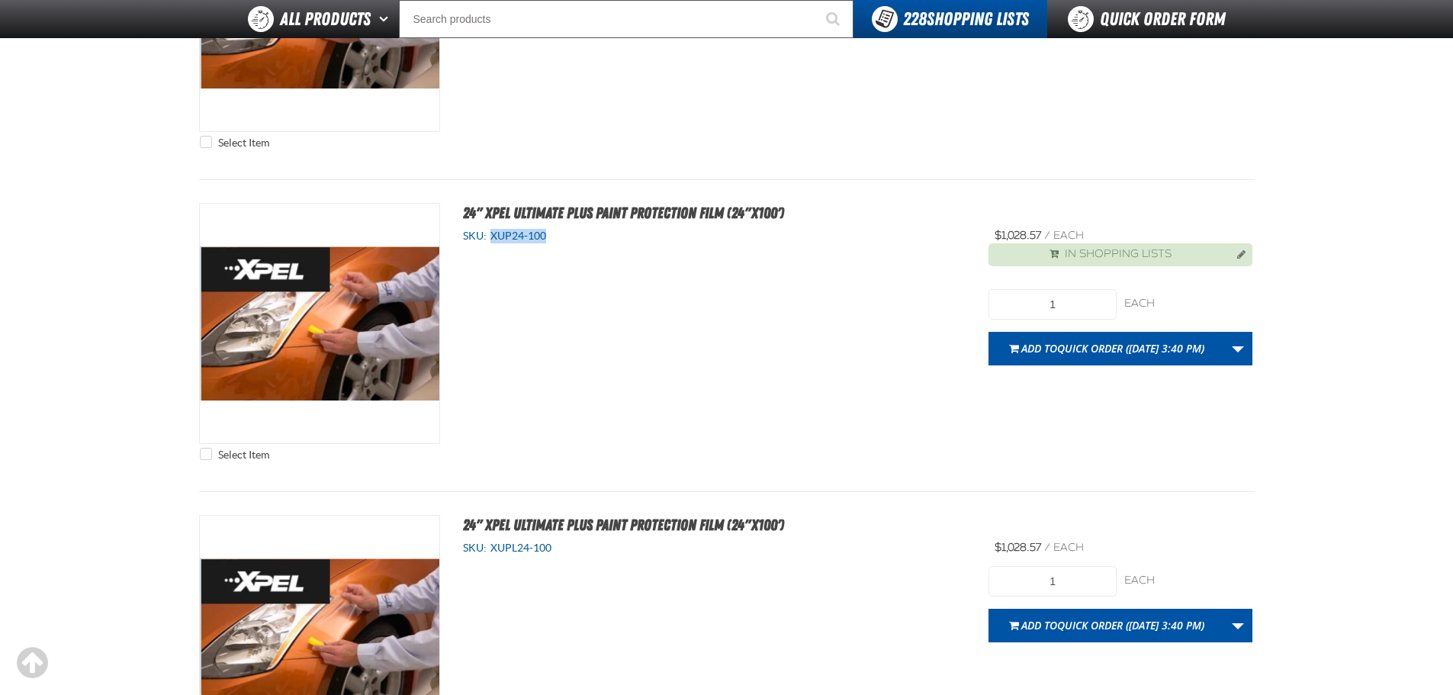
drag, startPoint x: 554, startPoint y: 240, endPoint x: 490, endPoint y: 241, distance: 64.8
click at [490, 241] on div "SKU: XUP24-100" at bounding box center [714, 236] width 503 height 14
copy span "XUP24-100"
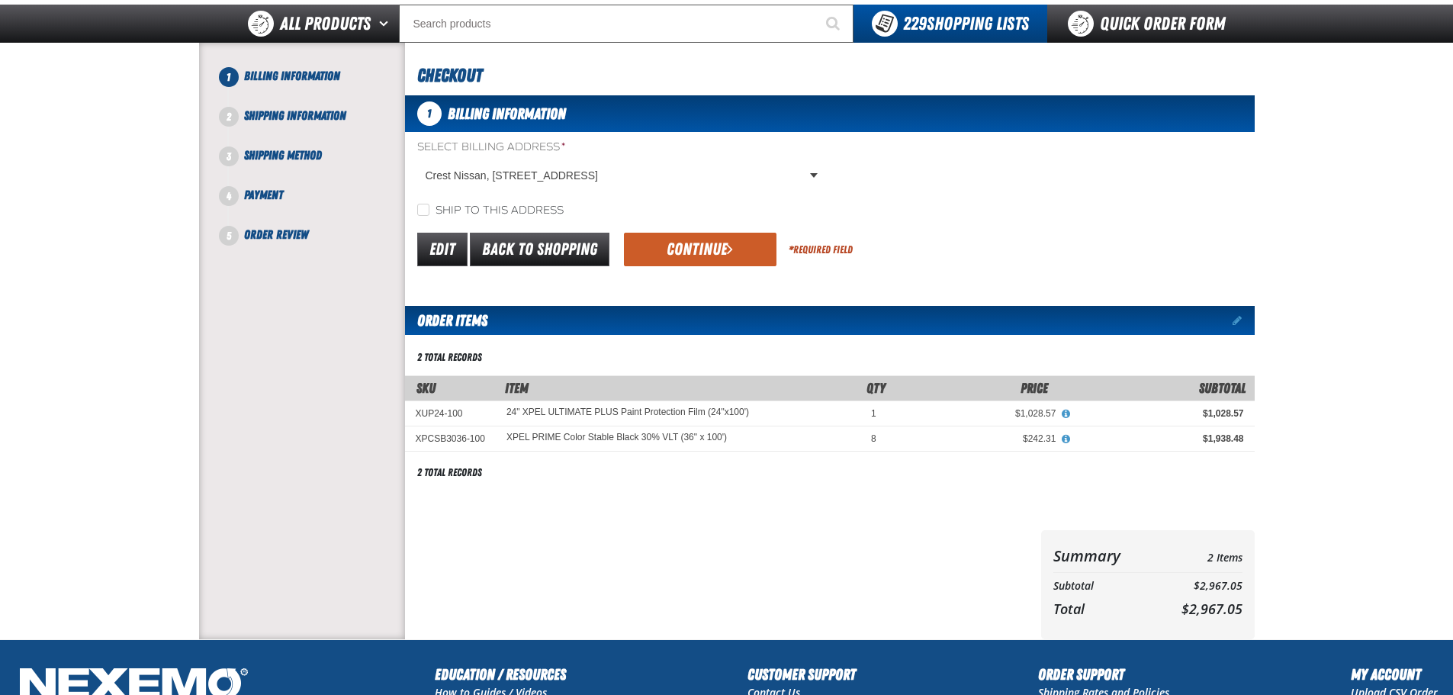
scroll to position [69, 0]
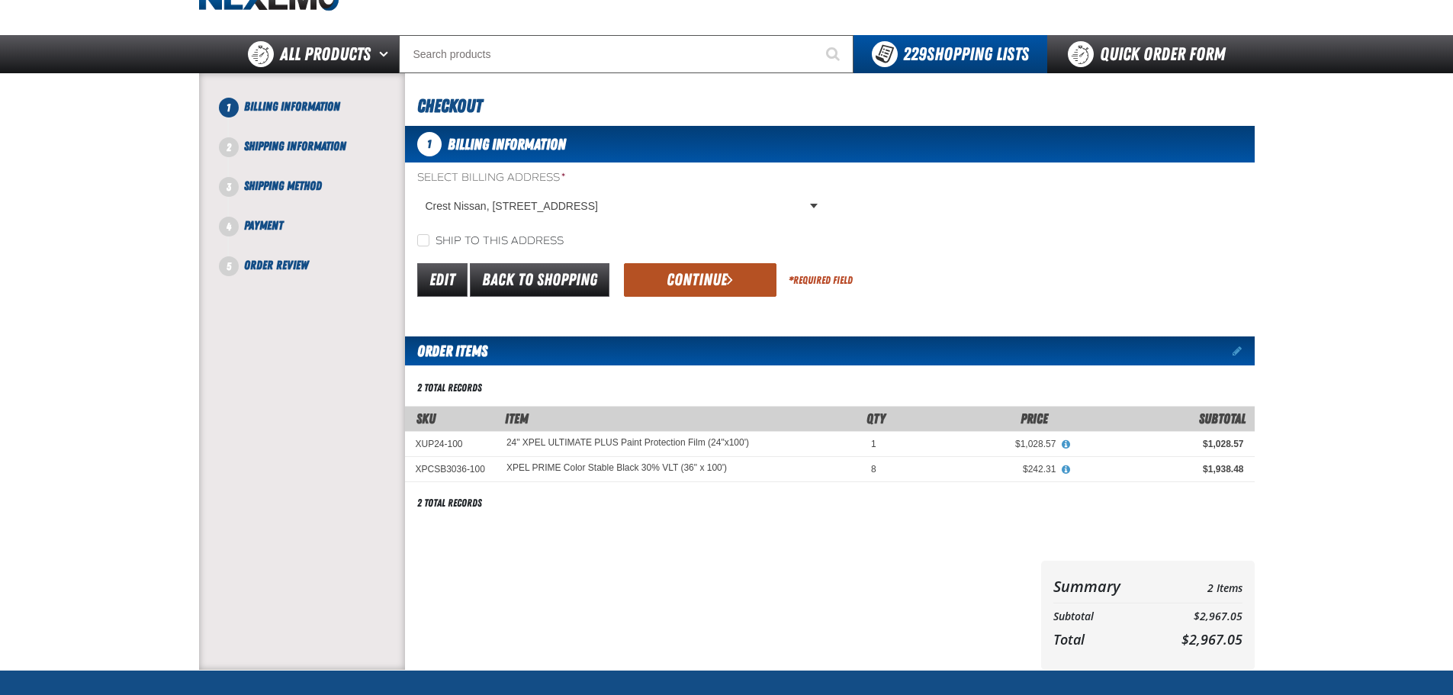
click at [693, 278] on button "Continue" at bounding box center [700, 280] width 153 height 34
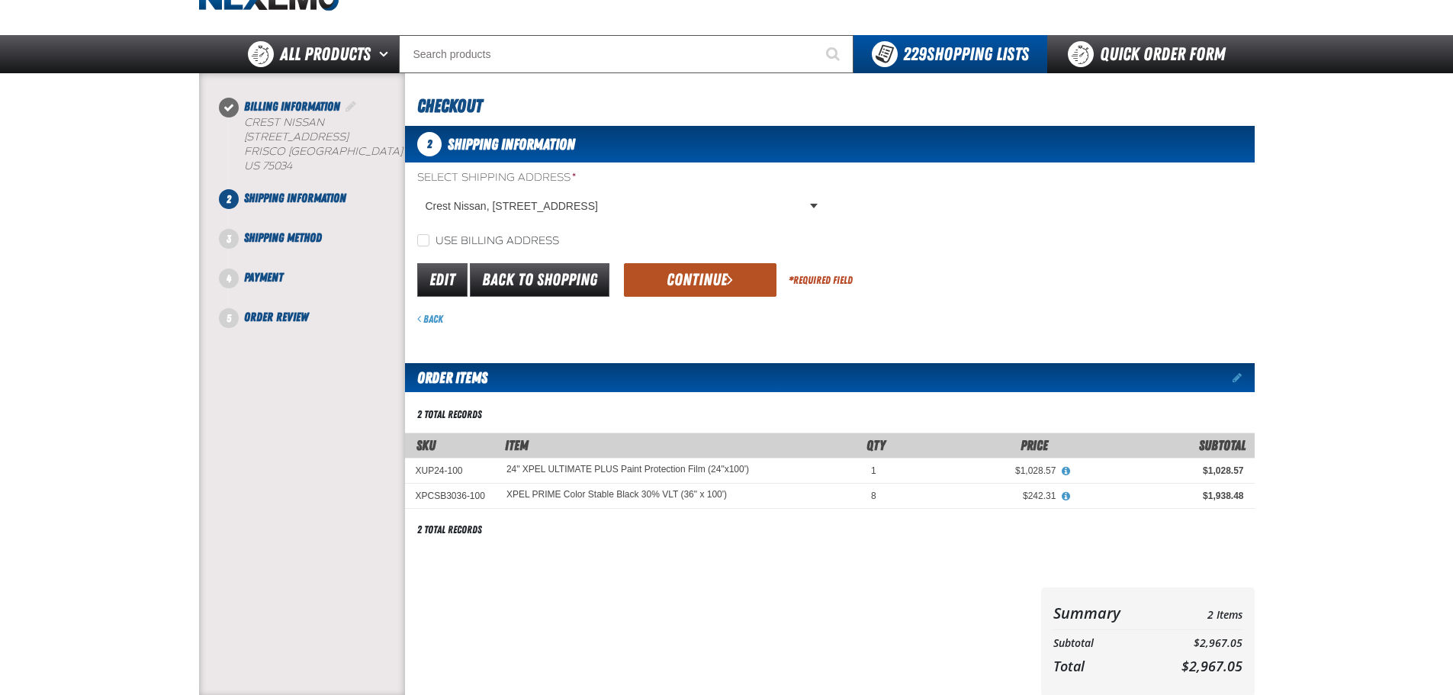
click at [692, 286] on button "Continue" at bounding box center [700, 280] width 153 height 34
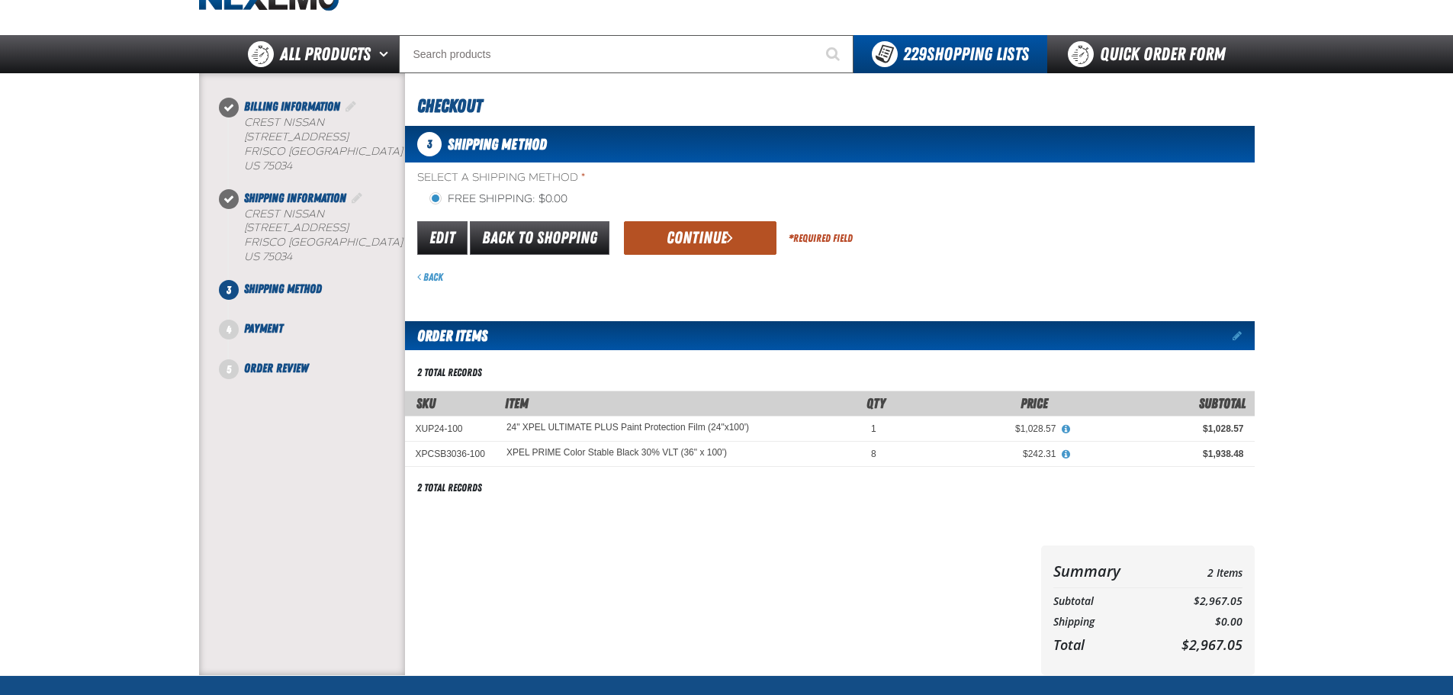
click at [694, 254] on button "Continue" at bounding box center [700, 238] width 153 height 34
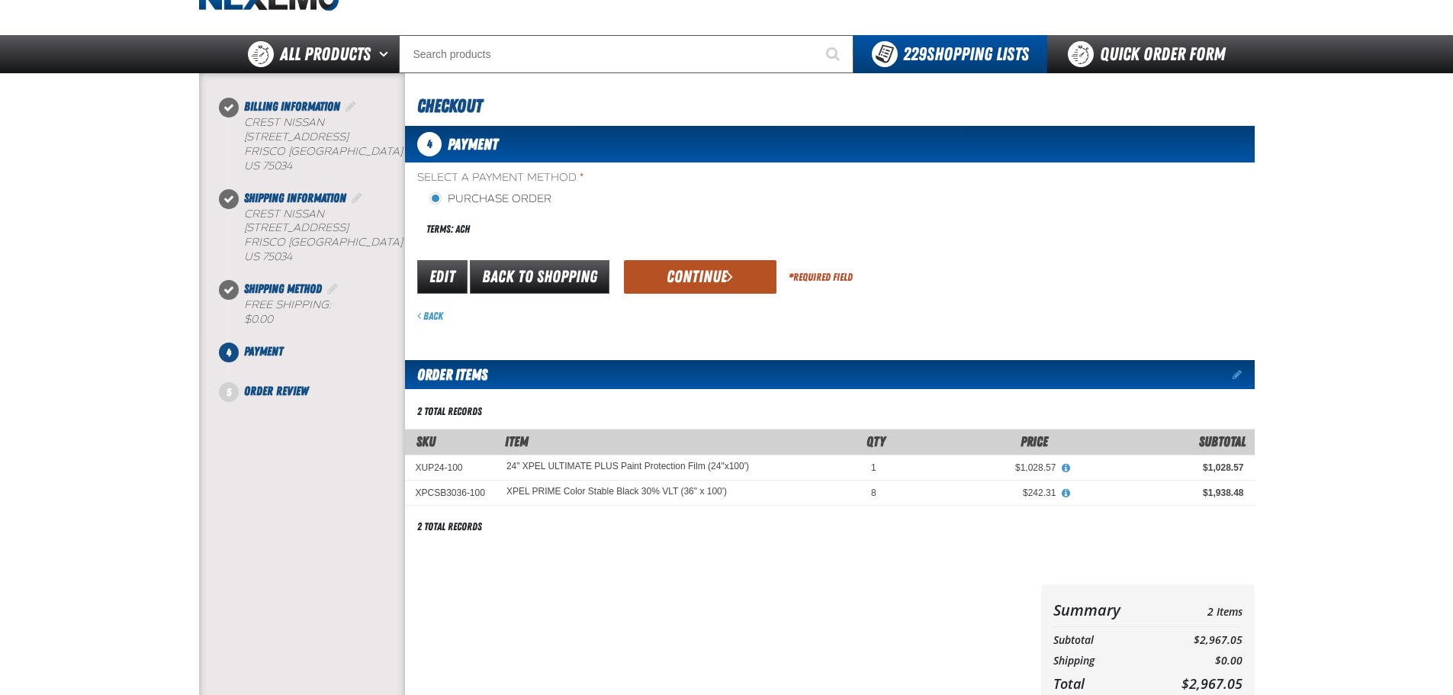
click at [697, 274] on button "Continue" at bounding box center [700, 277] width 153 height 34
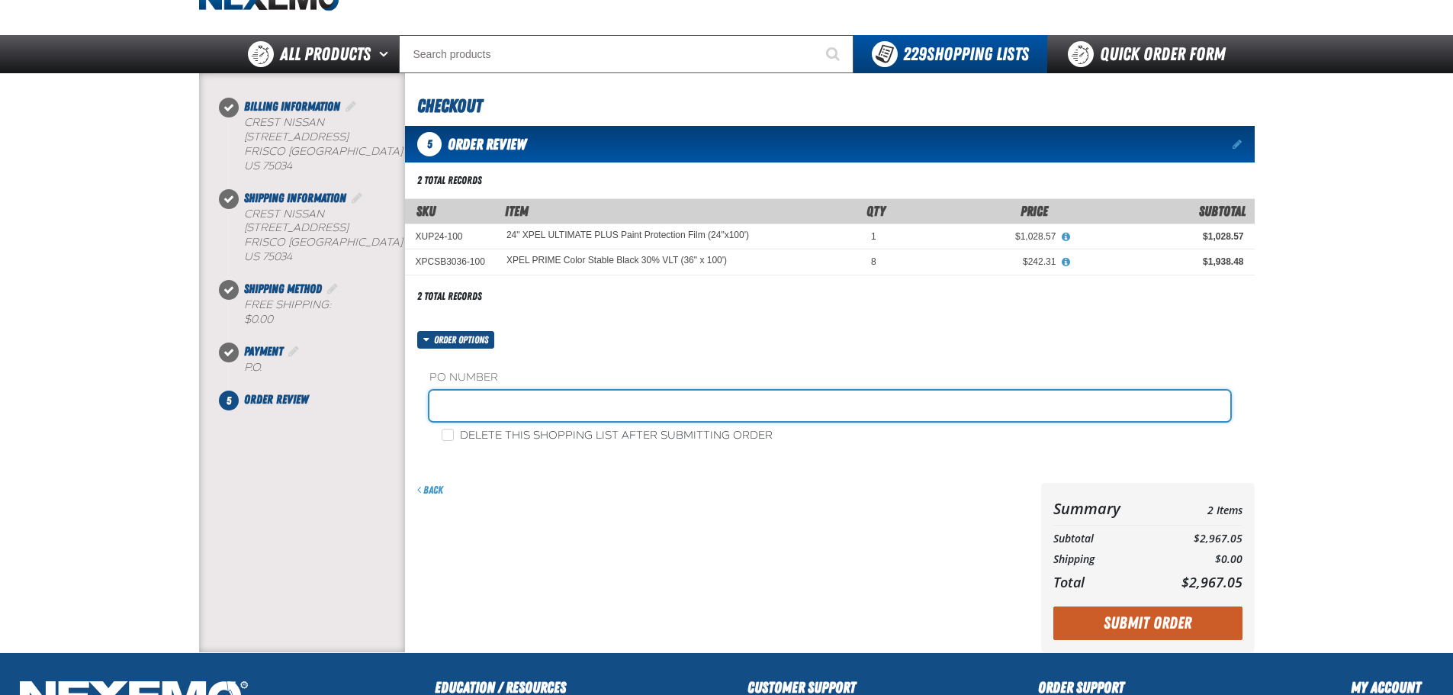
click at [507, 394] on input "text" at bounding box center [829, 405] width 801 height 31
type input "TINT AND CLEAR"
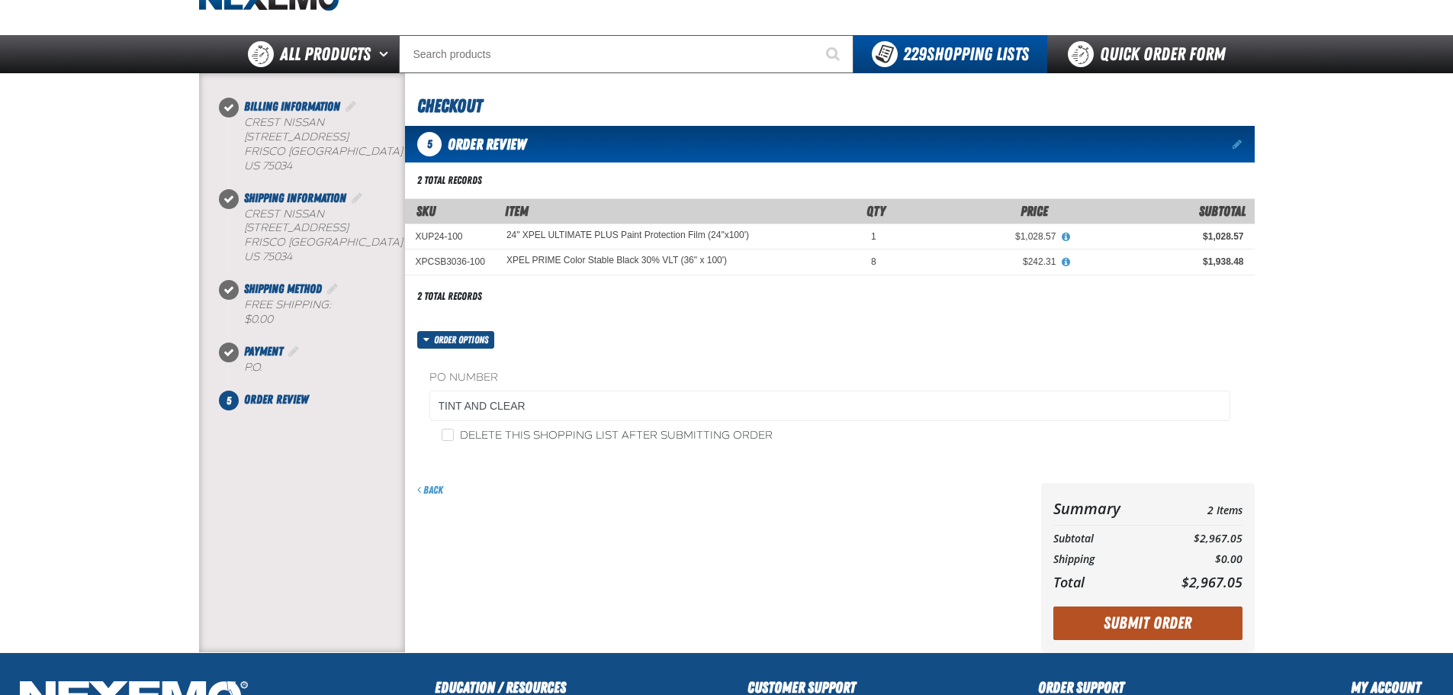
click at [1132, 617] on button "Submit Order" at bounding box center [1147, 623] width 189 height 34
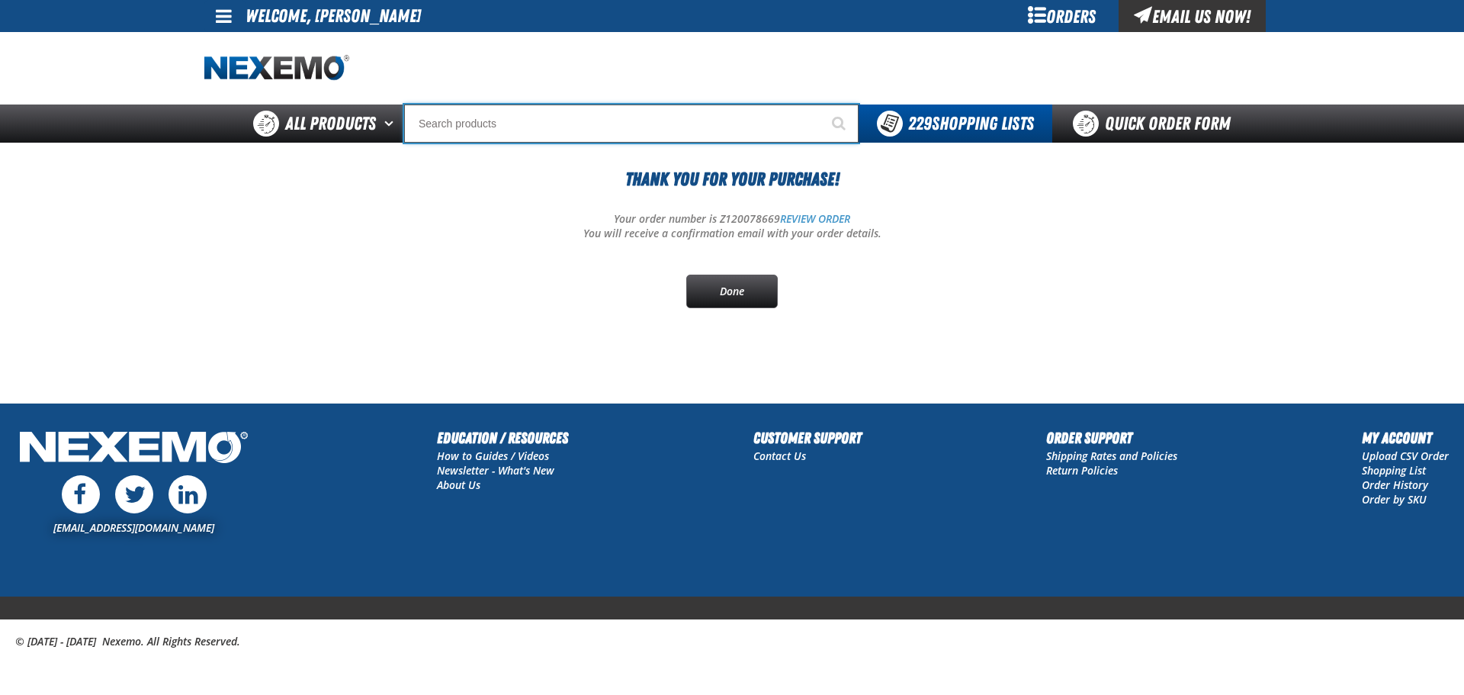
click at [504, 136] on input "Search" at bounding box center [631, 123] width 454 height 38
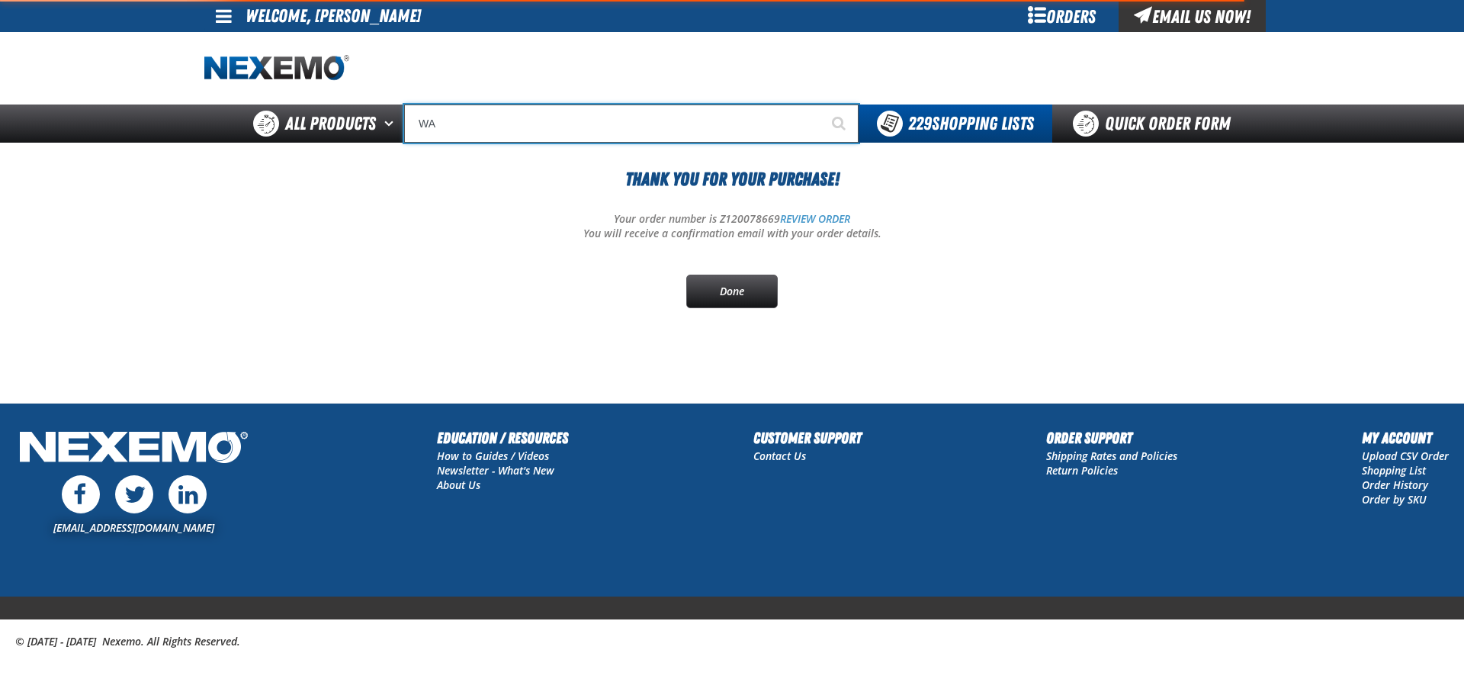
type input "WAS"
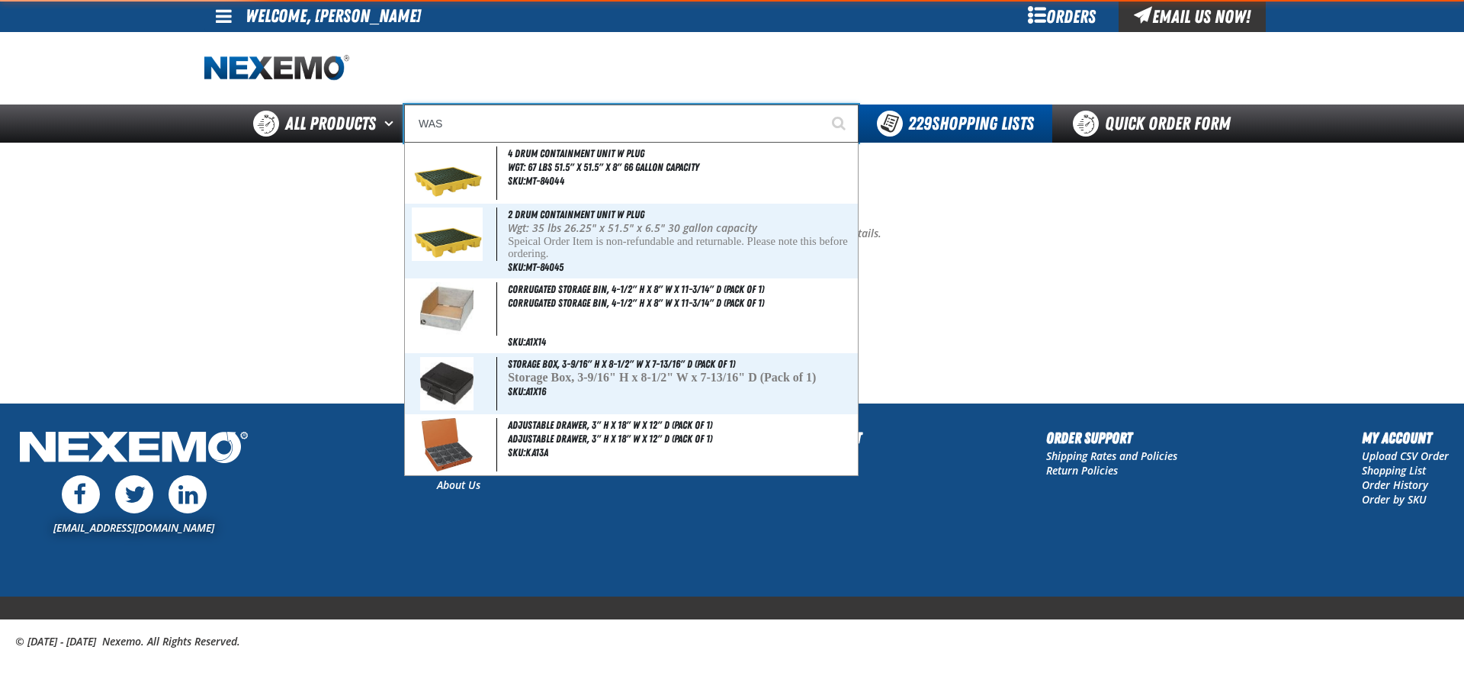
type input "WAS NOW"
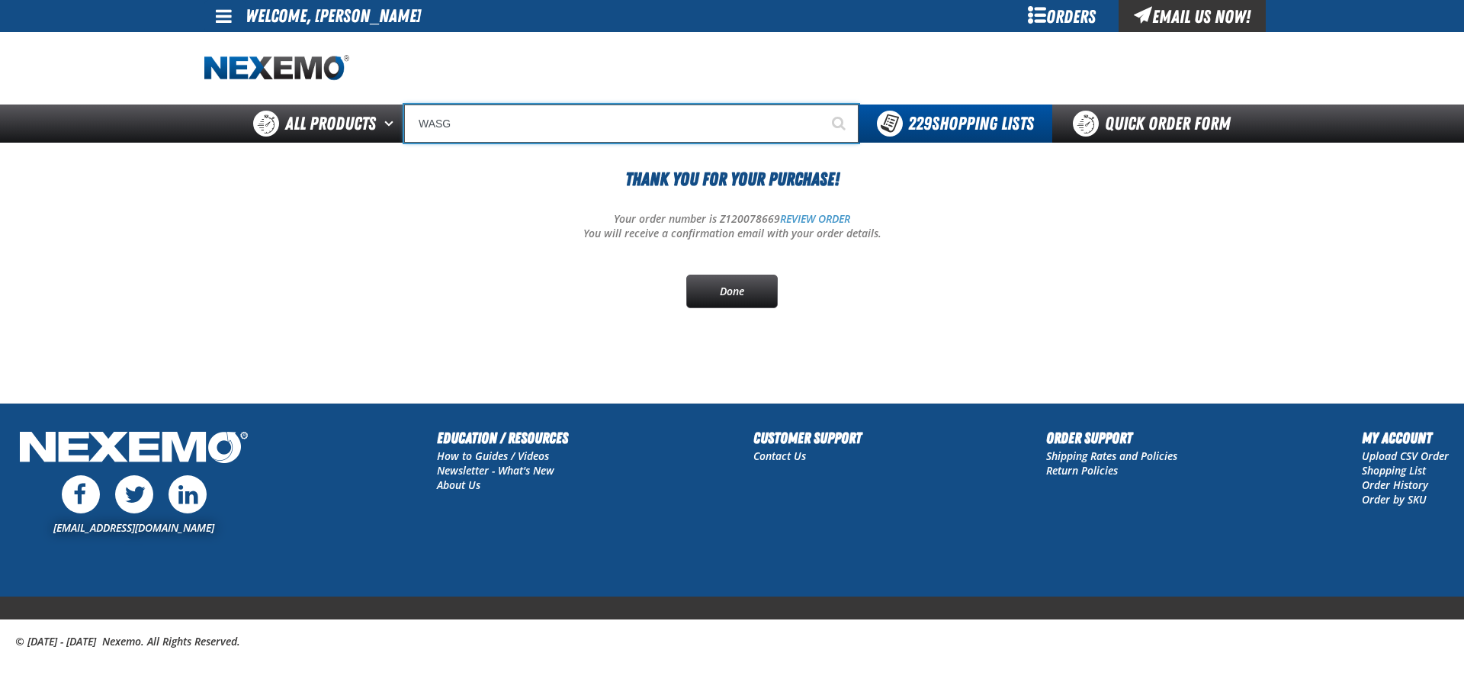
type input "WAS"
type input "WAS NOW"
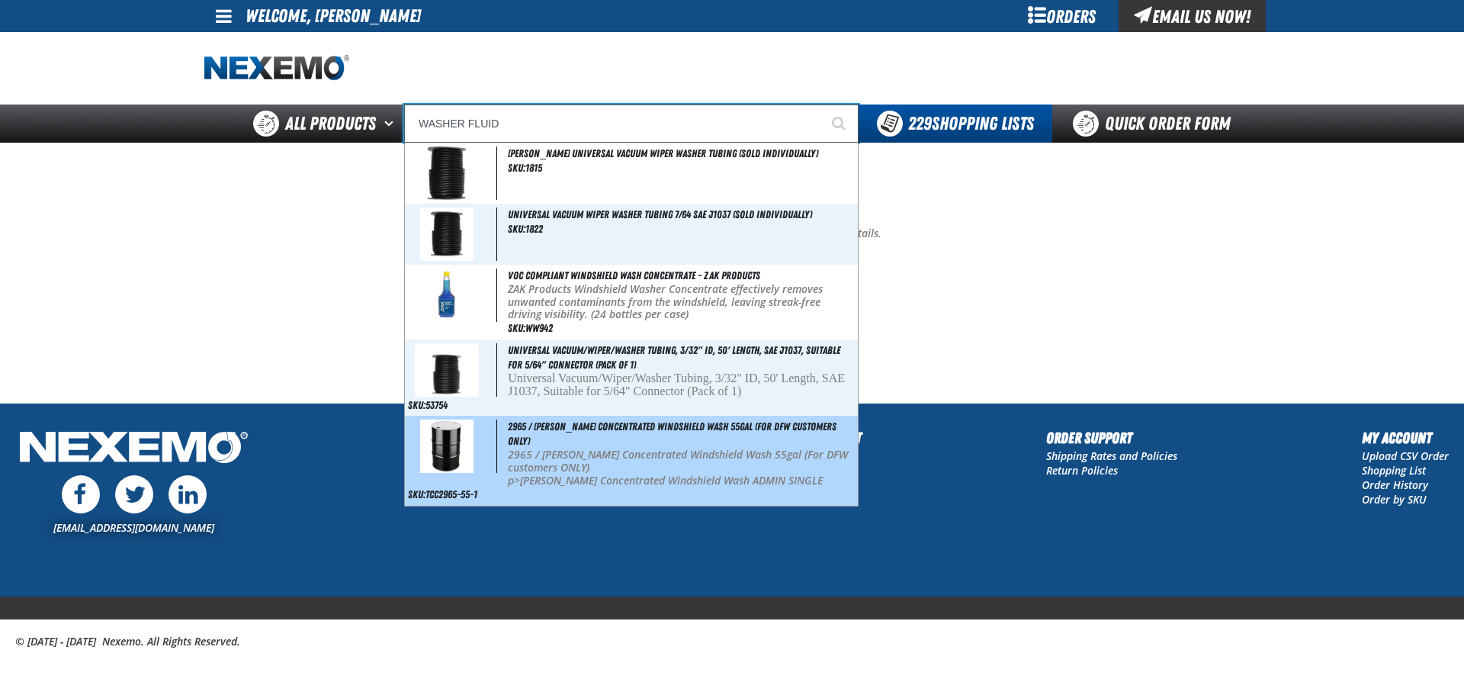
click at [564, 474] on p "p>[PERSON_NAME] Concentrated Windshield Wash ADMIN SINGLE" at bounding box center [681, 480] width 347 height 13
type input "2965 / [PERSON_NAME] Concentrated Windshield Wash 55gal (For DFW customers ONLY)"
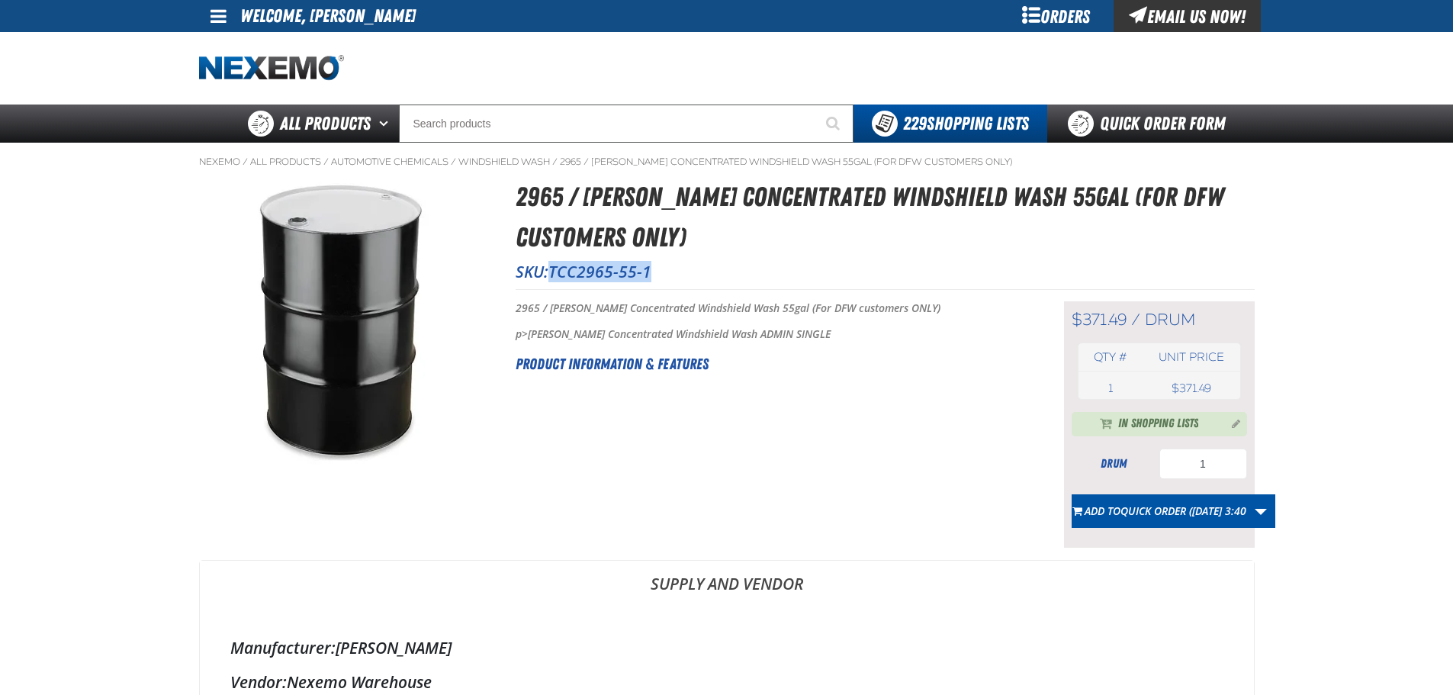
drag, startPoint x: 659, startPoint y: 266, endPoint x: 552, endPoint y: 278, distance: 107.4
click at [552, 278] on p "SKU: TCC2965-55-1" at bounding box center [884, 271] width 739 height 21
copy span "TCC2965-55-1"
click at [1146, 113] on link "Quick Order Form" at bounding box center [1150, 123] width 207 height 38
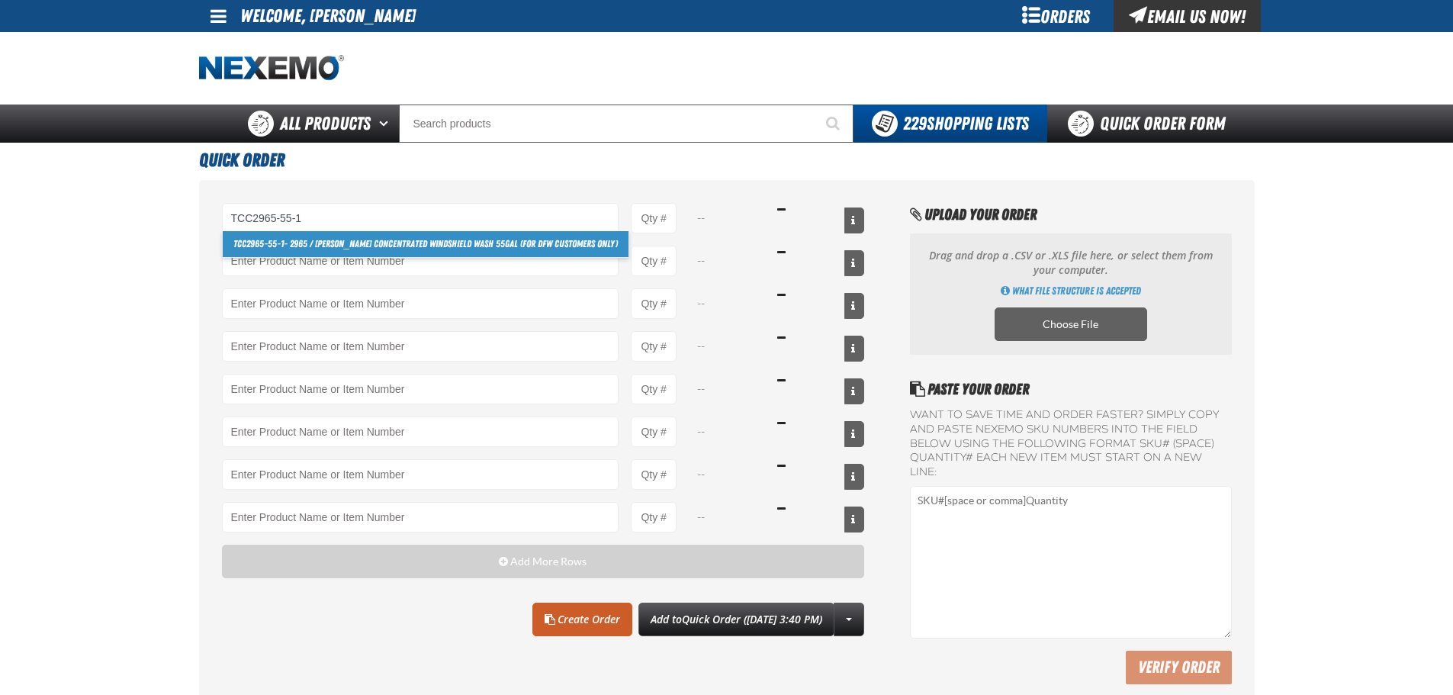
click at [580, 245] on link "TCC2965-55-1 - 2965 / [PERSON_NAME] Concentrated Windshield Wash 55gal (For DFW…" at bounding box center [426, 244] width 406 height 26
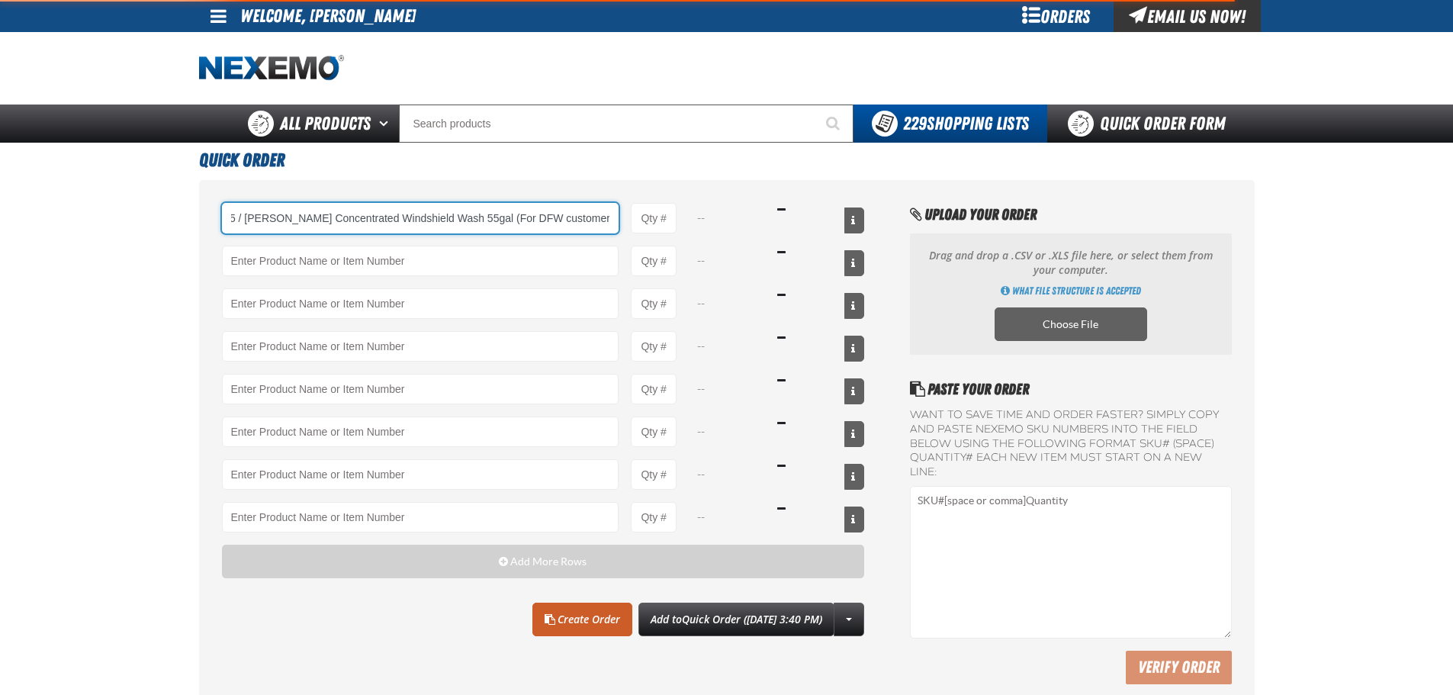
type input "TCC2965-55-1 - 2965 / Johnsen&#x27;s Concentrated Windshield Wash 55gal (For DF…"
type input "1"
select select "drum"
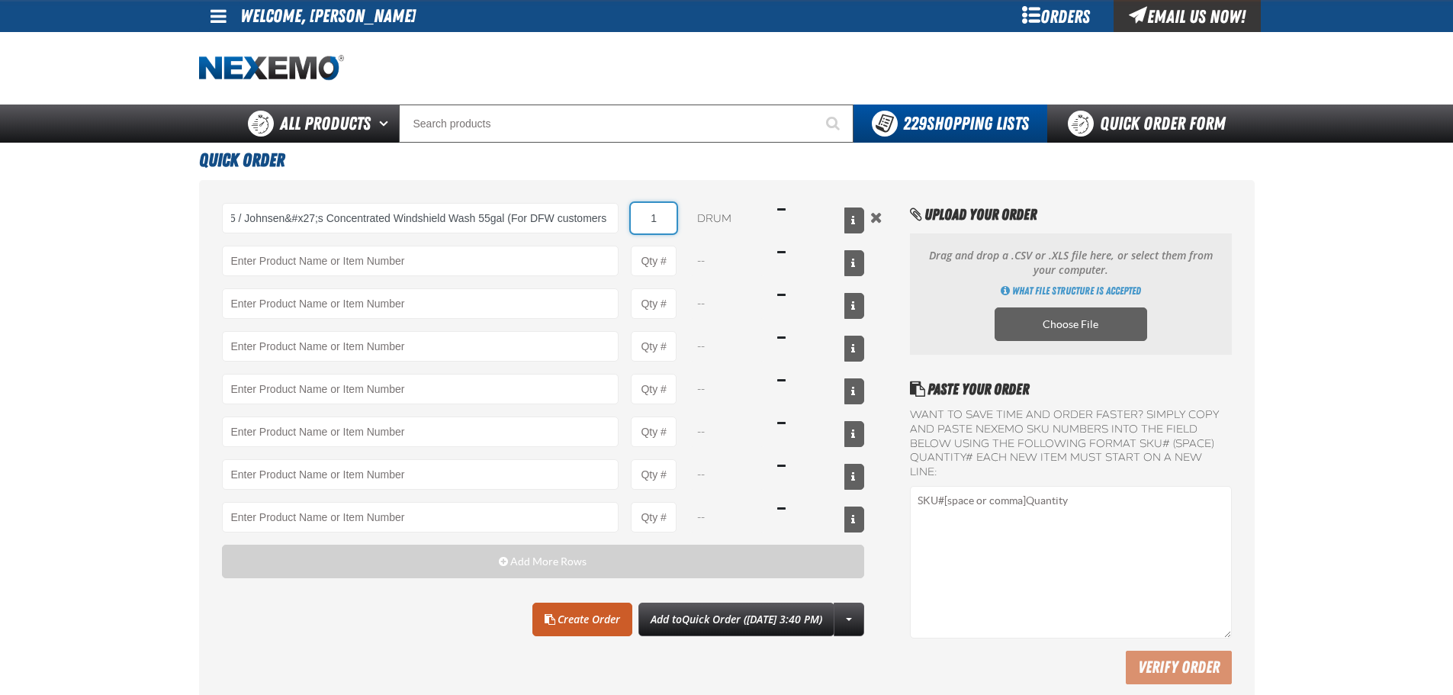
scroll to position [0, 0]
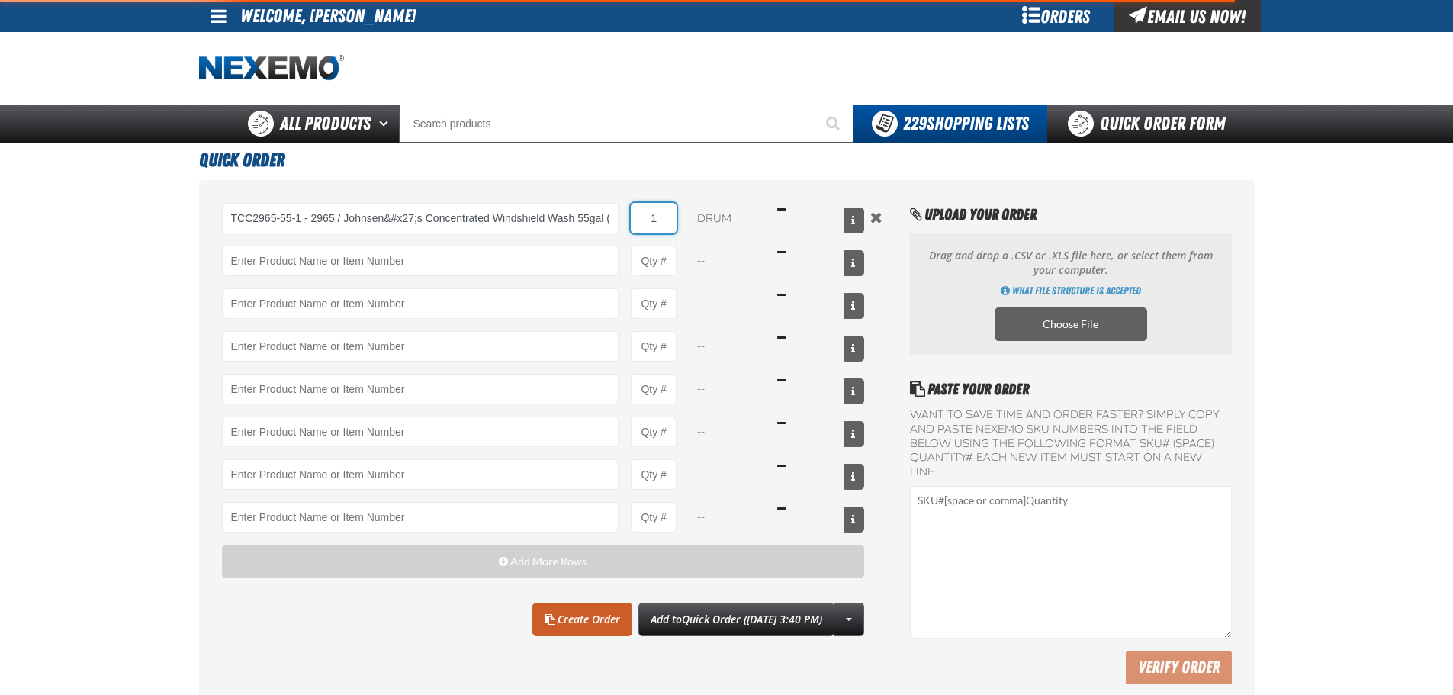
drag, startPoint x: 661, startPoint y: 219, endPoint x: 638, endPoint y: 217, distance: 23.0
click at [637, 217] on input "1" at bounding box center [654, 218] width 46 height 31
type input "TCC2965-55-1 - 2965 / Johnsen&#x27;s Concentrated Windshield Wash 55gal (For DF…"
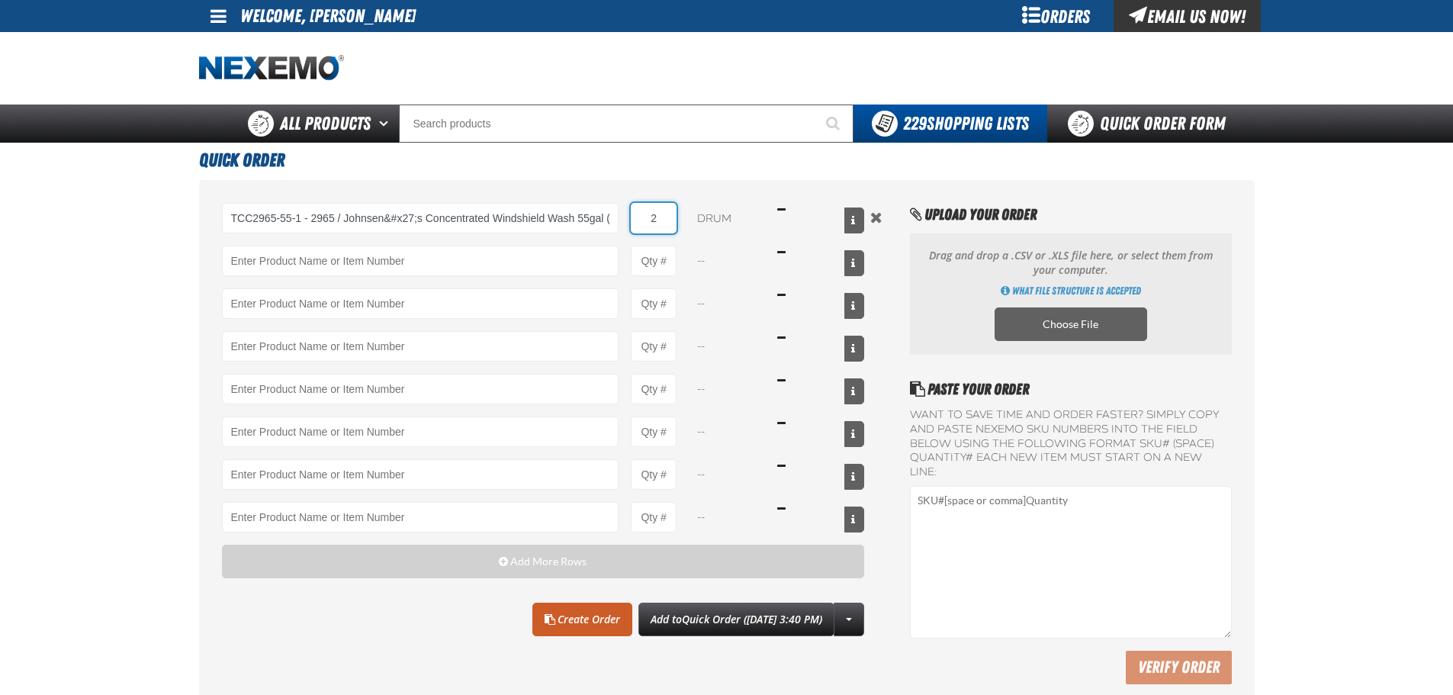
type input "2"
click at [764, 158] on h1 "Quick Order" at bounding box center [726, 158] width 1055 height 31
click at [584, 609] on link "Create Order" at bounding box center [582, 619] width 100 height 34
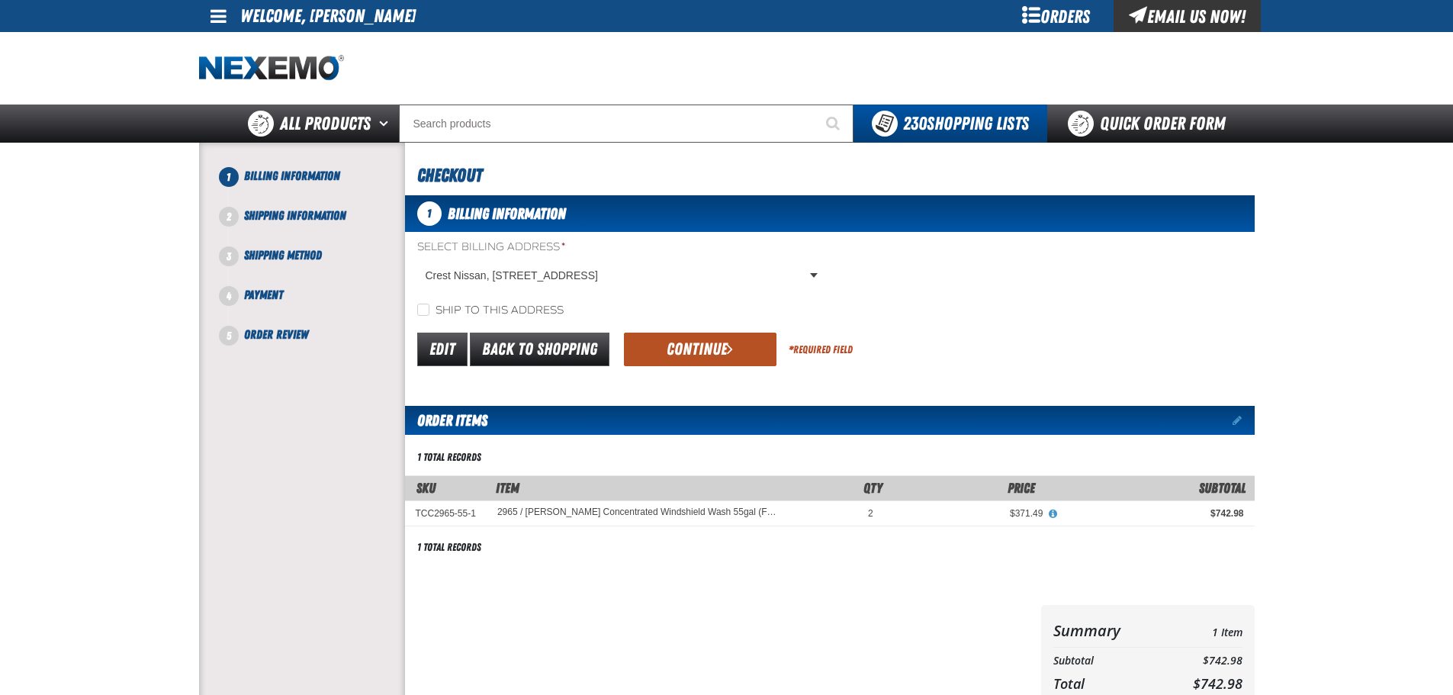
click at [700, 352] on button "Continue" at bounding box center [700, 349] width 153 height 34
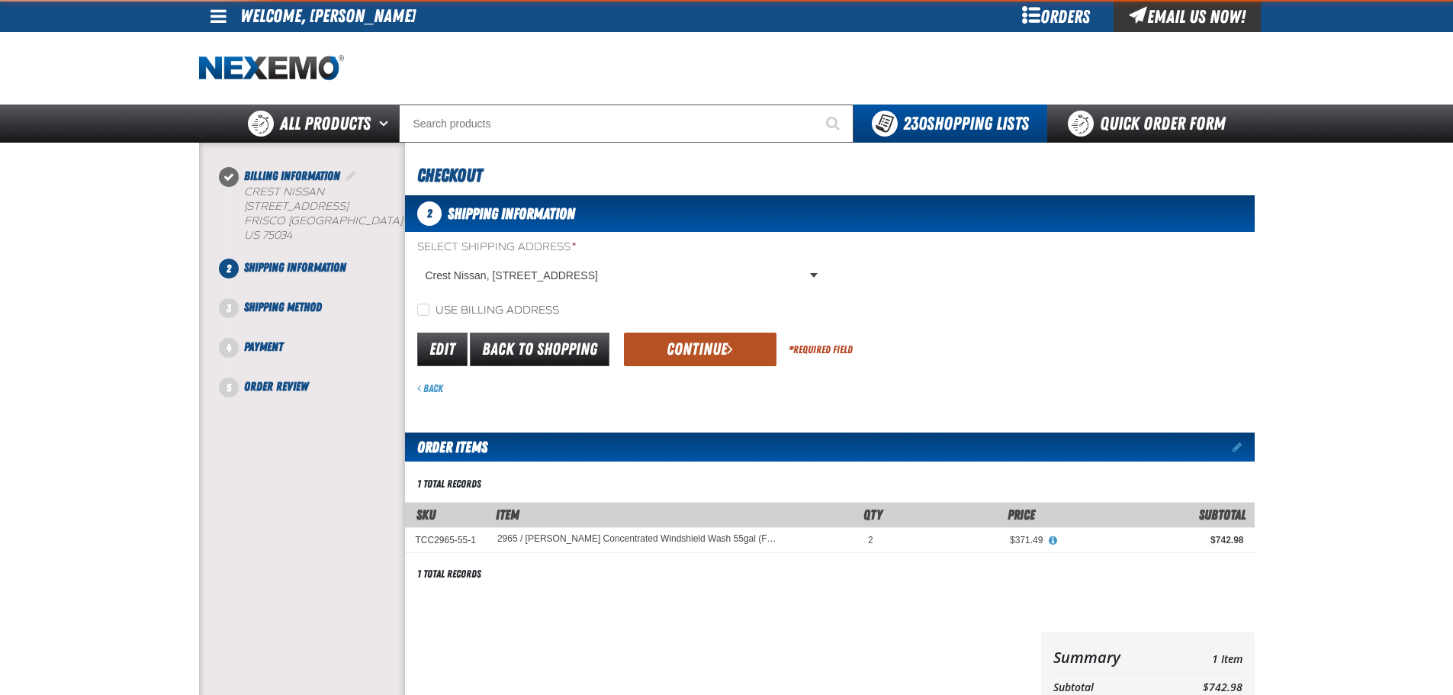
click at [654, 357] on button "Continue" at bounding box center [700, 349] width 153 height 34
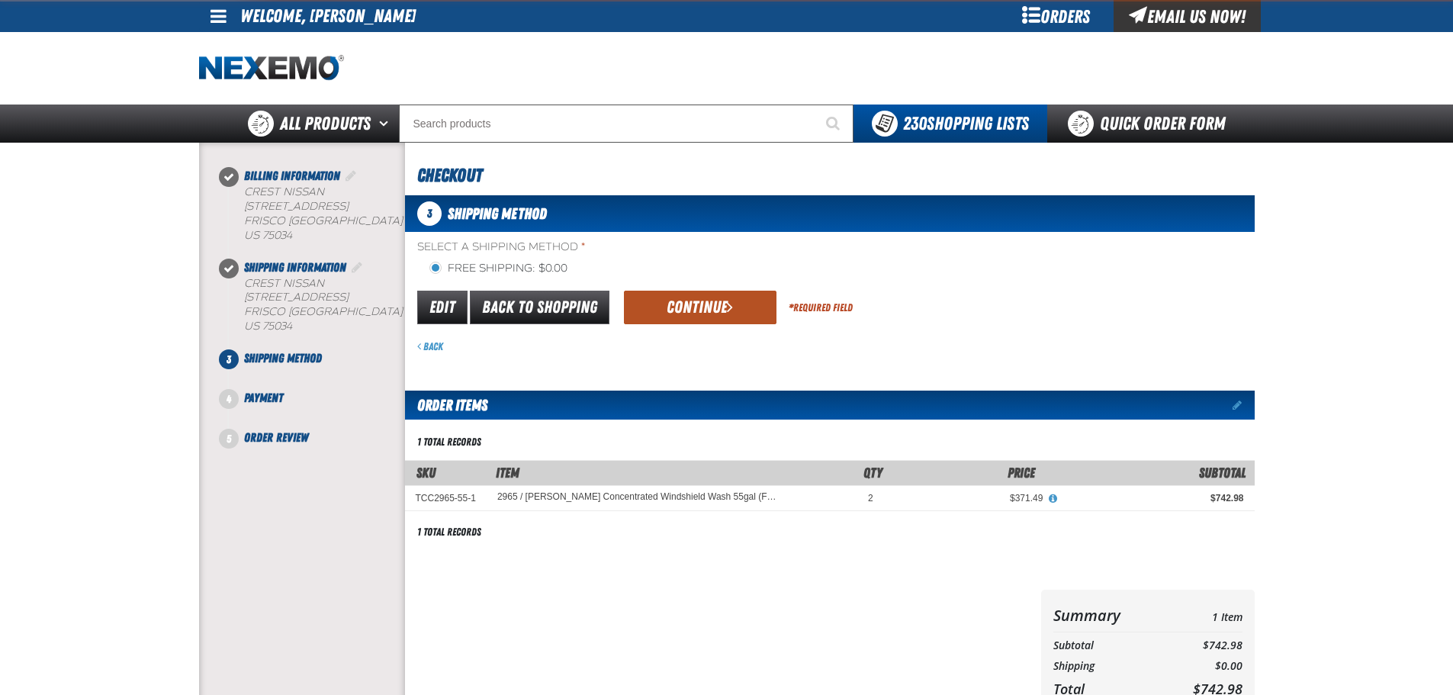
click at [667, 317] on button "Continue" at bounding box center [700, 308] width 153 height 34
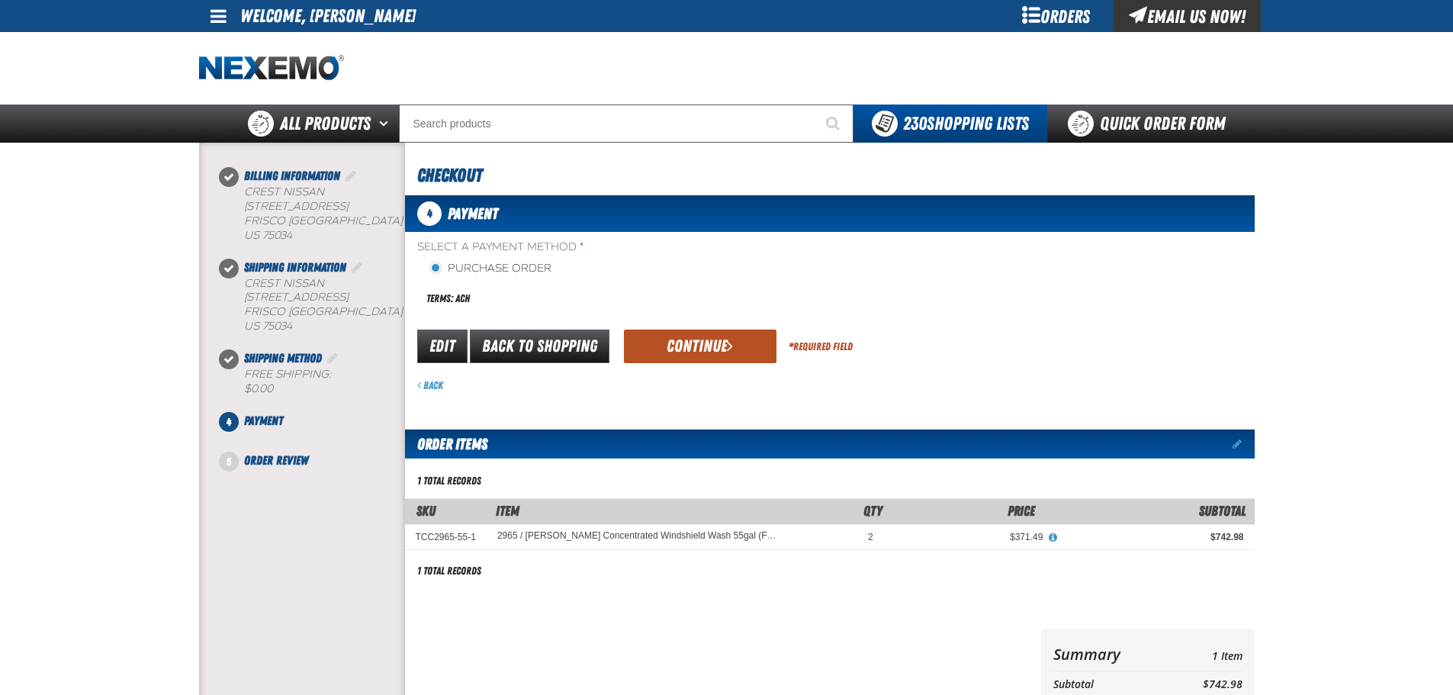
click at [675, 344] on button "Continue" at bounding box center [700, 346] width 153 height 34
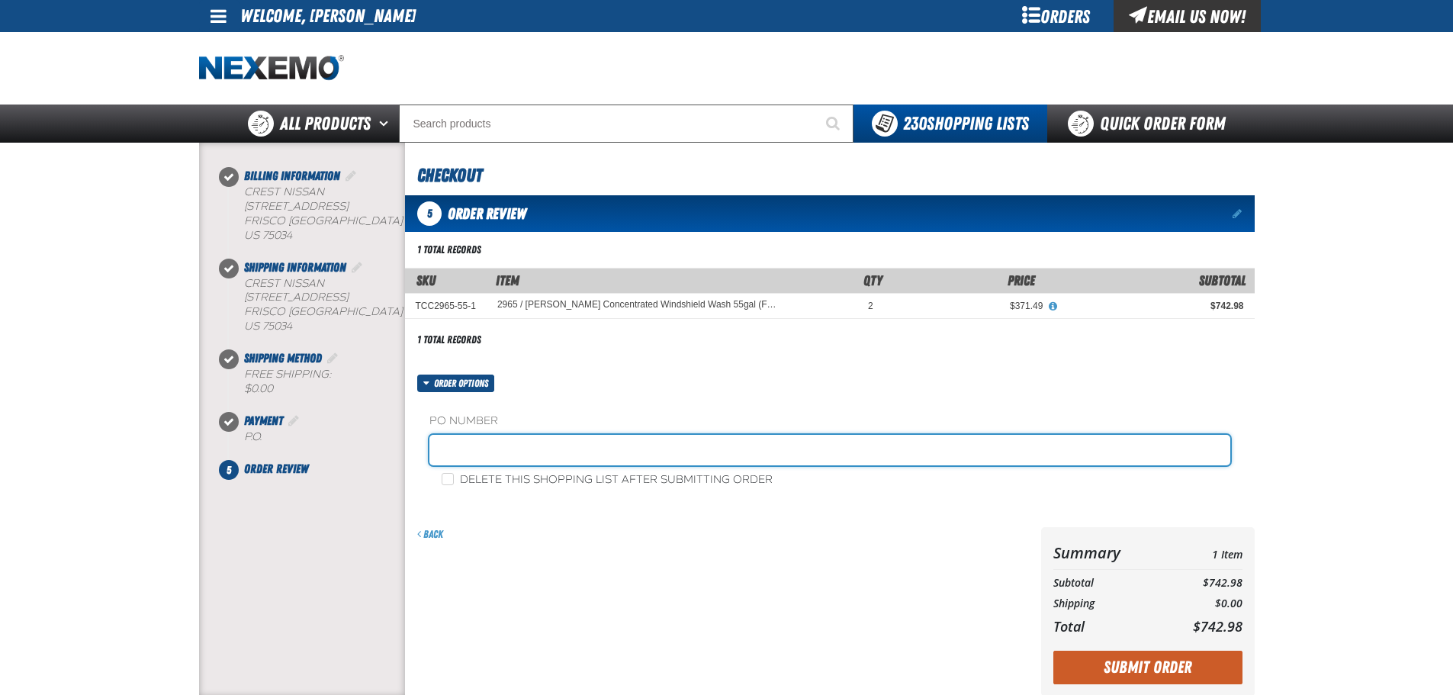
click at [508, 447] on input "text" at bounding box center [829, 450] width 801 height 31
type input "WASHERFLUID0902"
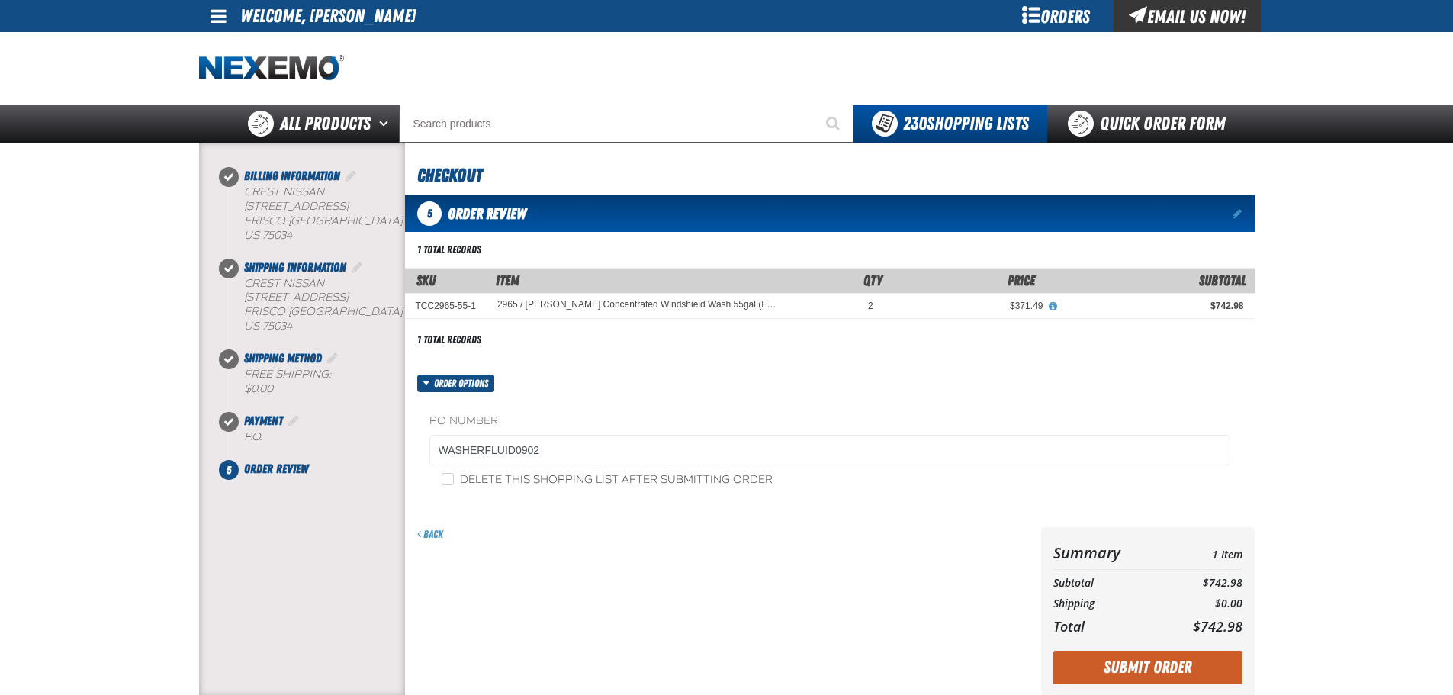
click at [781, 584] on div "Back" at bounding box center [720, 611] width 630 height 169
click at [1094, 663] on button "Submit Order" at bounding box center [1147, 667] width 189 height 34
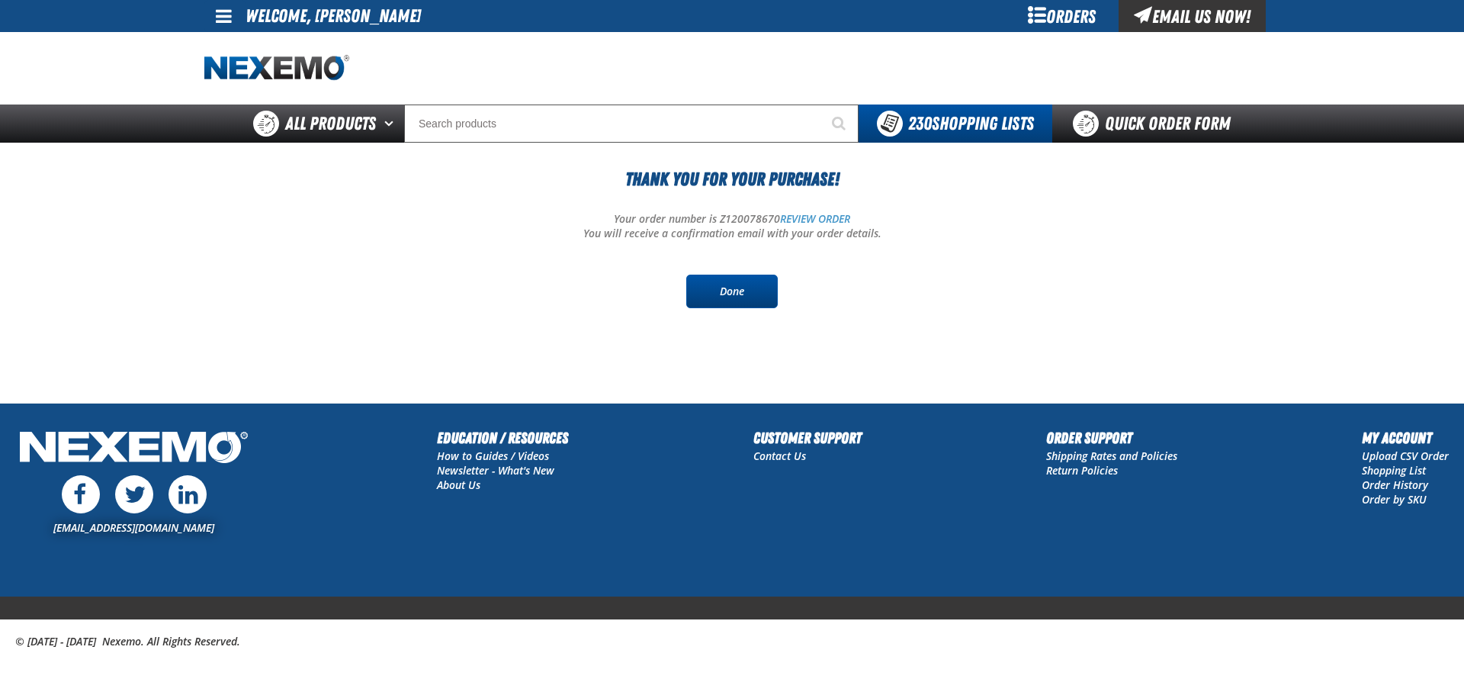
click at [719, 290] on link "Done" at bounding box center [732, 292] width 92 height 34
